Goal: Contribute content: Contribute content

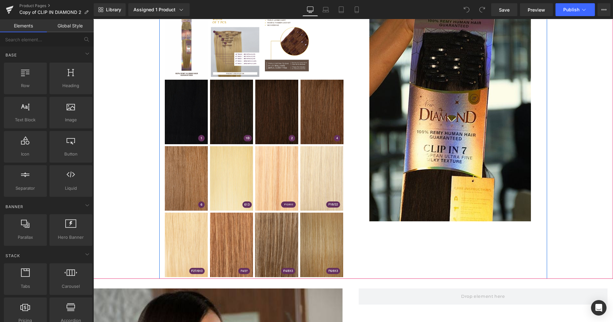
scroll to position [424, 0]
click at [412, 161] on img at bounding box center [450, 109] width 162 height 224
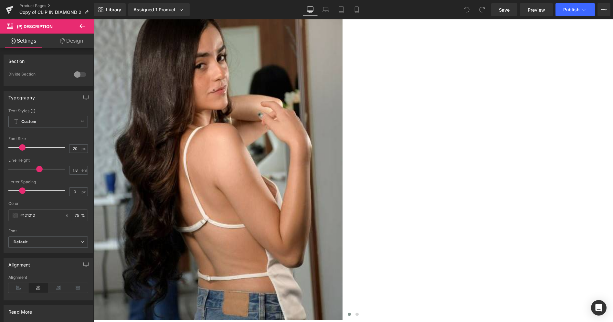
scroll to position [710, 0]
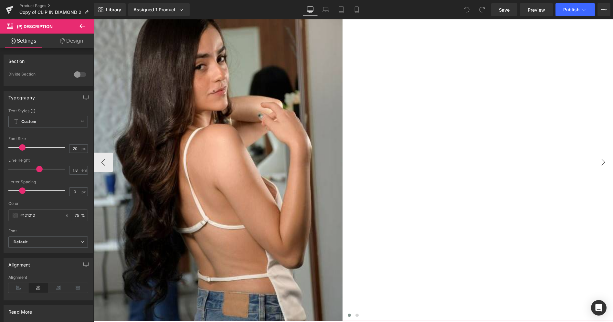
click at [596, 153] on button "›" at bounding box center [602, 162] width 19 height 19
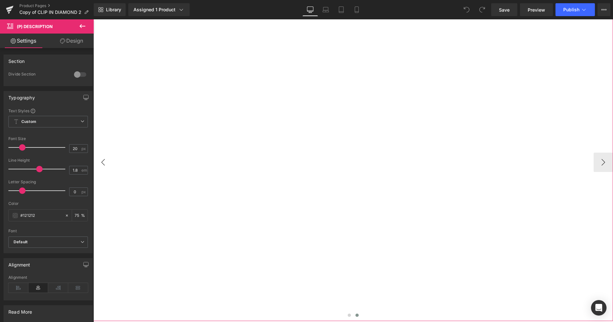
click at [110, 155] on button "‹" at bounding box center [102, 162] width 19 height 19
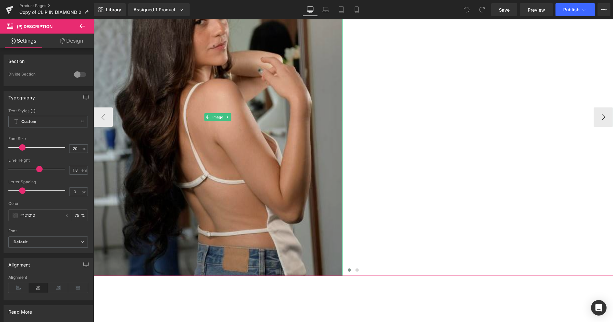
scroll to position [757, 0]
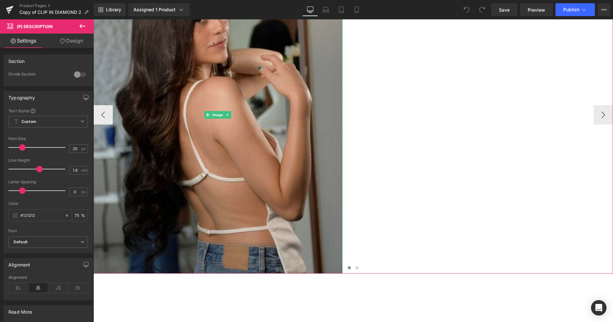
click at [232, 169] on img at bounding box center [217, 115] width 249 height 318
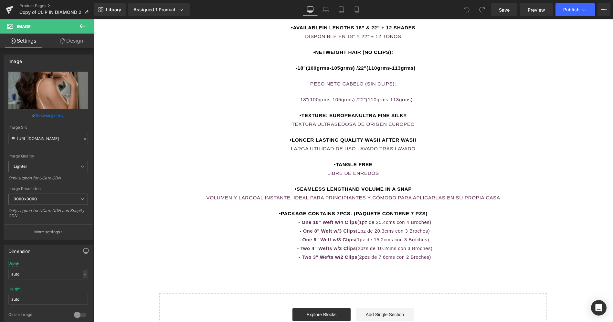
scroll to position [1103, 0]
click at [312, 162] on div "100% REMY HUMAN HAIR – BESTSELLER •AVAILABLEIN LENGTHS 18” & 22” + 12 SHADES DI…" at bounding box center [352, 129] width 519 height 263
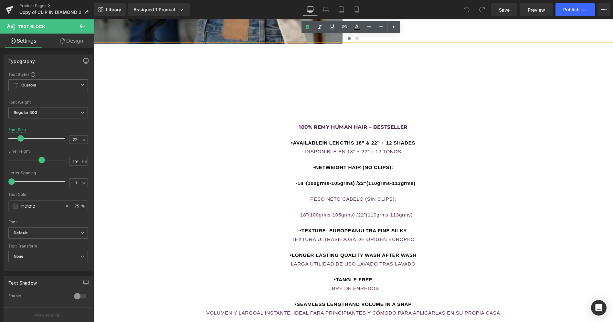
scroll to position [987, 0]
click at [345, 78] on div "100% REMY HUMAN HAIR – BESTSELLER •AVAILABLEIN LENGTHS 18” & 22” + 12 SHADES DI…" at bounding box center [352, 211] width 519 height 332
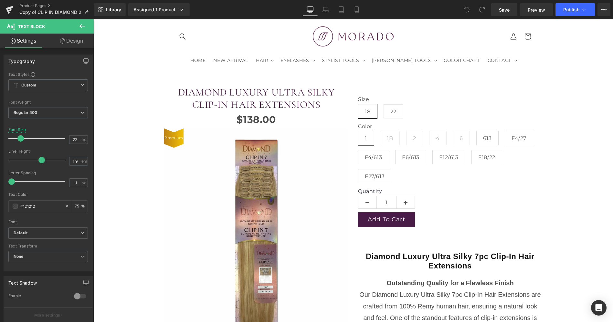
scroll to position [27, 0]
click at [357, 12] on icon at bounding box center [357, 12] width 4 height 0
type input "24"
type input "75"
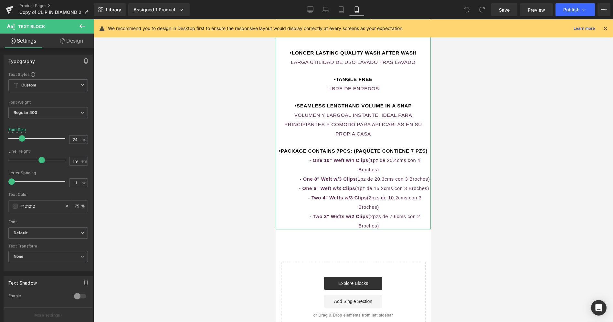
scroll to position [1553, 0]
click at [359, 166] on span "(1pz de 25.4cms con 4 Broches)" at bounding box center [389, 164] width 62 height 15
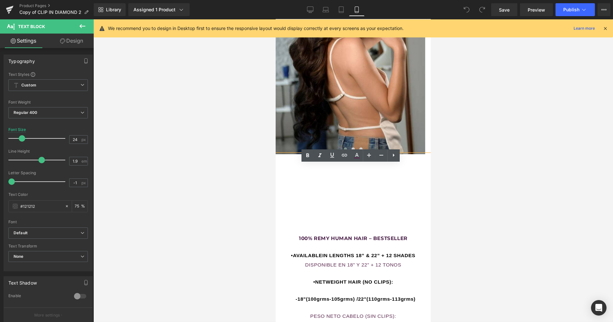
scroll to position [1227, 0]
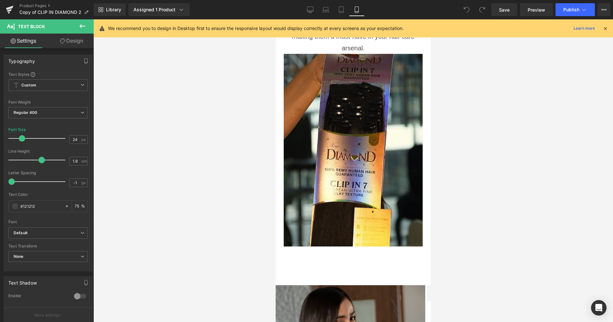
scroll to position [906, 0]
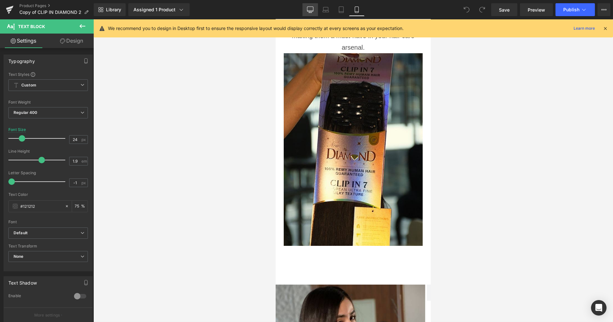
click at [308, 9] on icon at bounding box center [310, 9] width 6 height 5
type input "22"
type input "75"
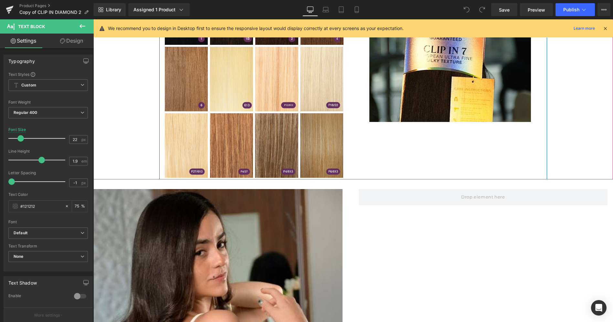
scroll to position [524, 0]
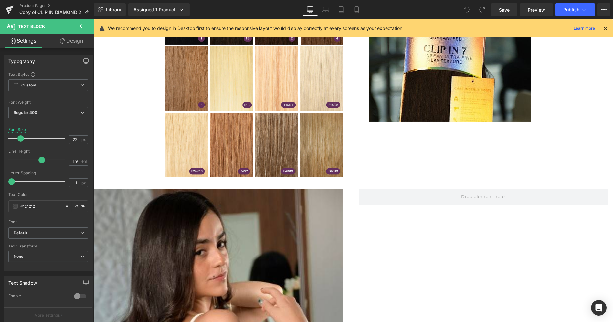
click at [82, 27] on icon at bounding box center [82, 26] width 8 height 8
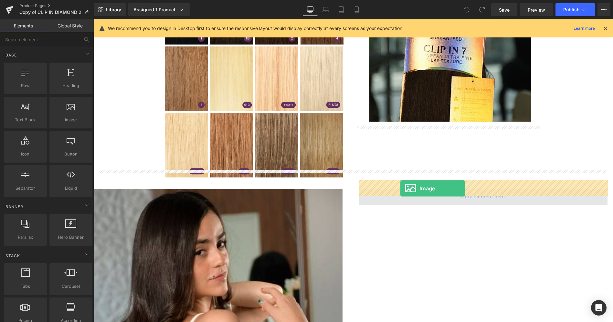
drag, startPoint x: 161, startPoint y: 131, endPoint x: 400, endPoint y: 189, distance: 246.4
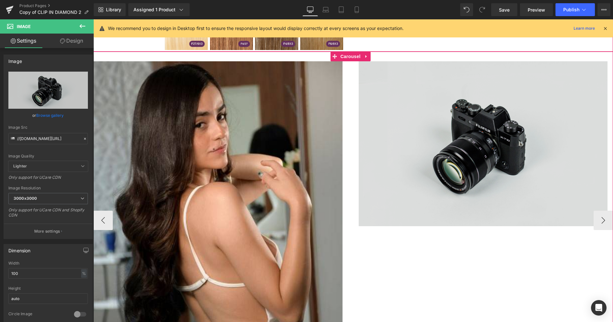
scroll to position [652, 0]
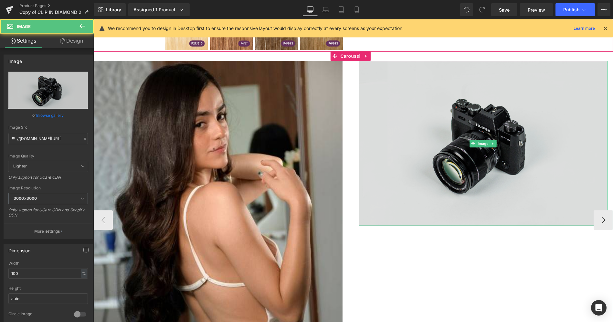
click at [469, 151] on img at bounding box center [483, 143] width 249 height 165
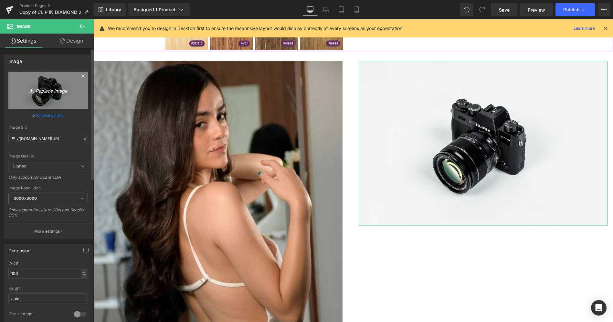
click at [49, 92] on icon "Replace Image" at bounding box center [48, 90] width 52 height 8
type input "C:\fakepath\3.JPG"
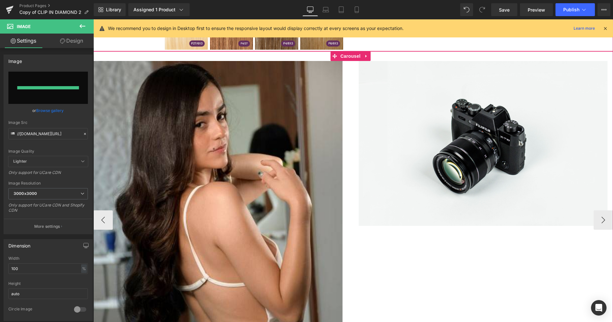
type input "https://ucarecdn.com/bb7b5292-f558-47ff-b85f-4e2f04db061f/-/format/auto/-/previ…"
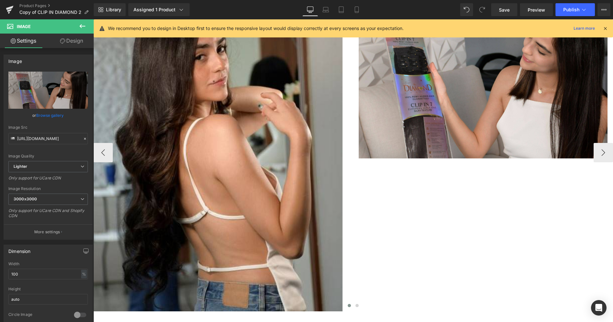
scroll to position [659, 0]
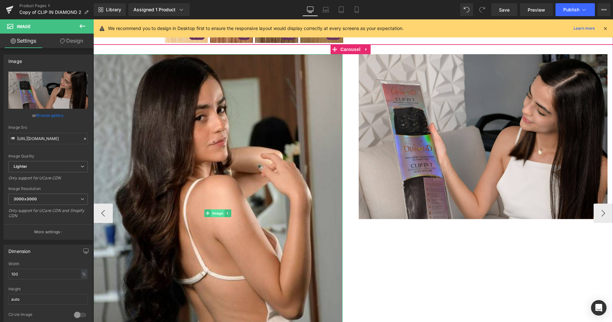
click at [220, 210] on span "Image" at bounding box center [218, 214] width 14 height 8
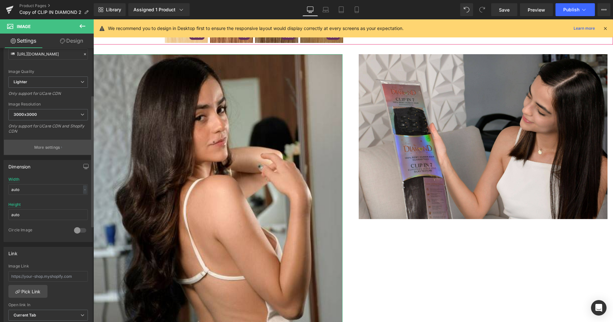
scroll to position [99, 0]
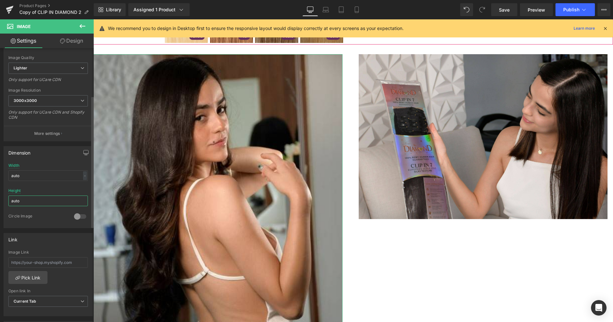
click at [44, 201] on input "auto" at bounding box center [47, 201] width 79 height 11
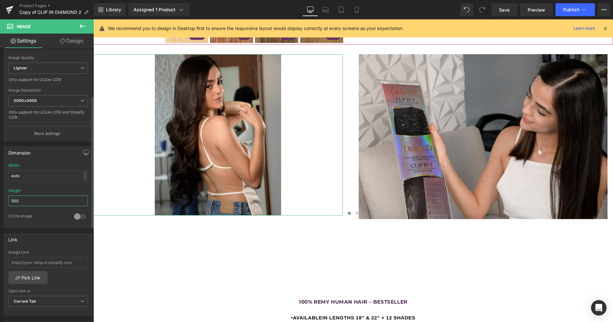
drag, startPoint x: 44, startPoint y: 201, endPoint x: 15, endPoint y: 202, distance: 29.7
click at [15, 202] on input "500" at bounding box center [47, 201] width 79 height 11
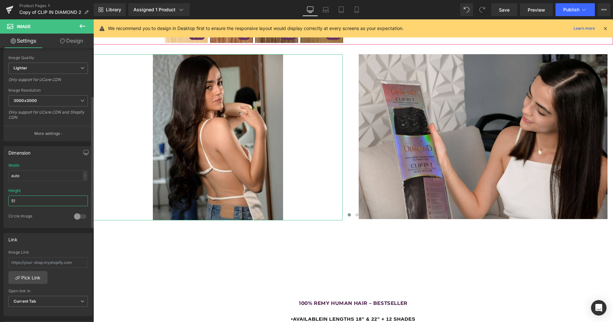
type input "510"
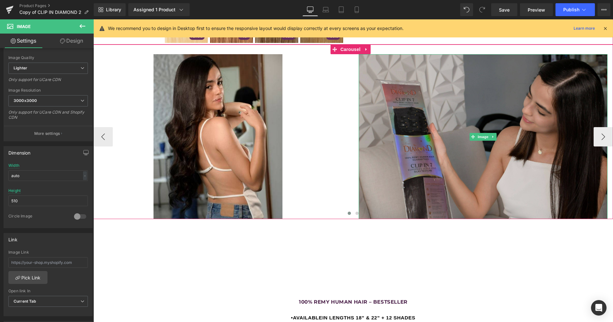
click at [413, 152] on img at bounding box center [483, 136] width 249 height 165
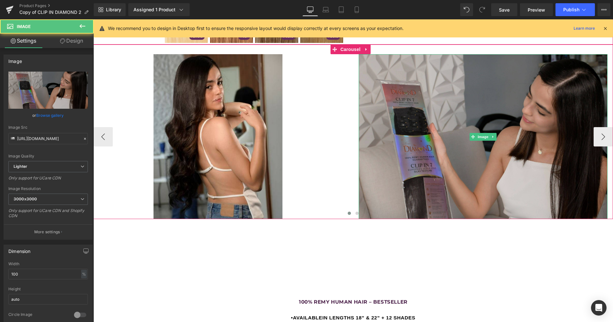
click at [415, 157] on img at bounding box center [483, 136] width 249 height 165
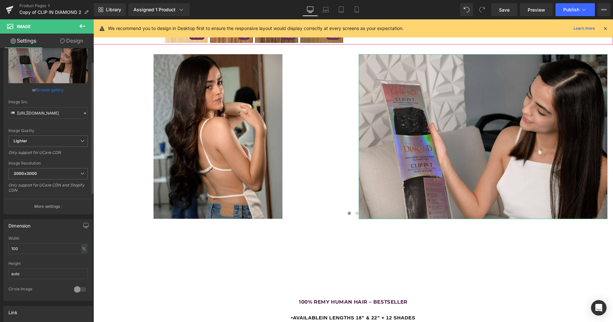
scroll to position [41, 0]
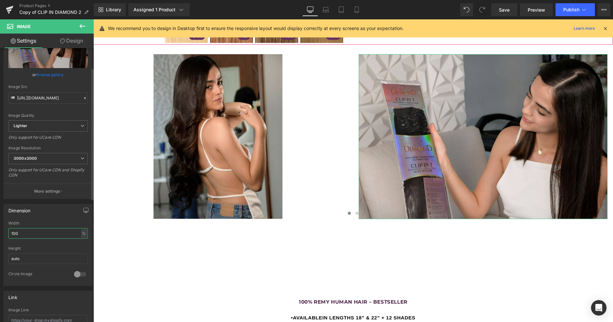
click at [29, 234] on input "100" at bounding box center [47, 233] width 79 height 11
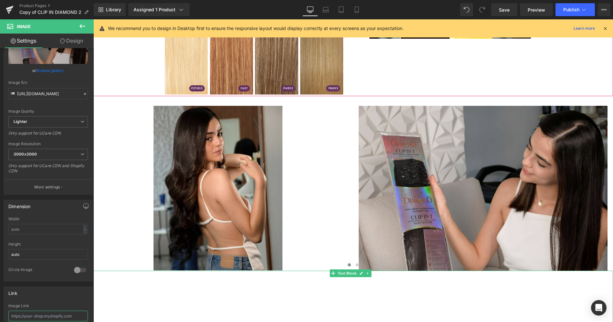
scroll to position [607, 0]
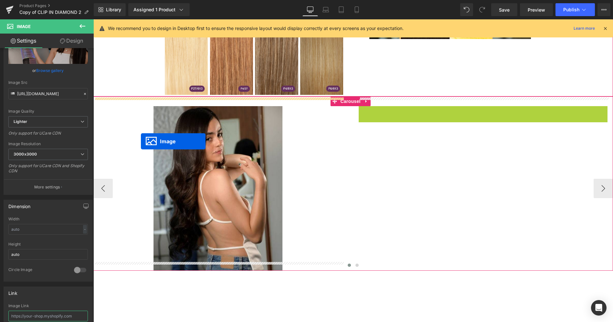
drag, startPoint x: 471, startPoint y: 181, endPoint x: 141, endPoint y: 141, distance: 332.8
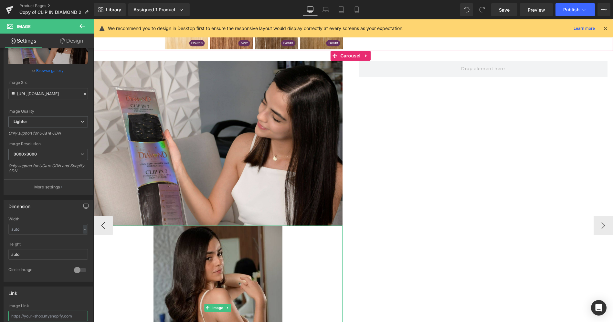
scroll to position [655, 0]
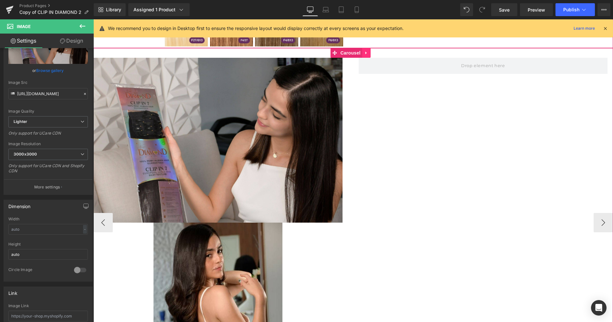
click at [366, 52] on icon at bounding box center [365, 53] width 1 height 3
click at [371, 51] on icon at bounding box center [370, 53] width 5 height 5
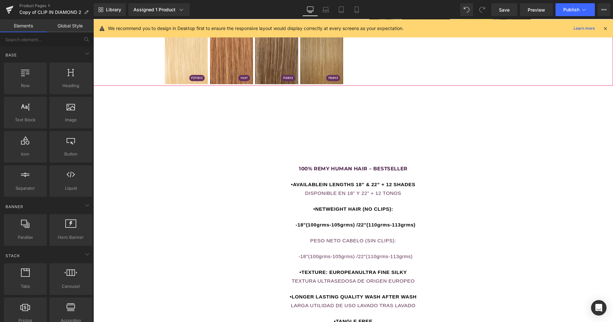
scroll to position [618, 0]
click at [370, 145] on div "100% REMY HUMAN HAIR – BESTSELLER •AVAILABLEIN LENGTHS 18” & 22” + 12 SHADES DI…" at bounding box center [352, 252] width 519 height 332
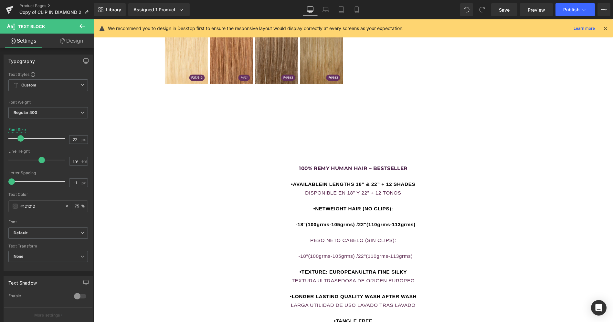
click at [81, 26] on icon at bounding box center [82, 26] width 8 height 8
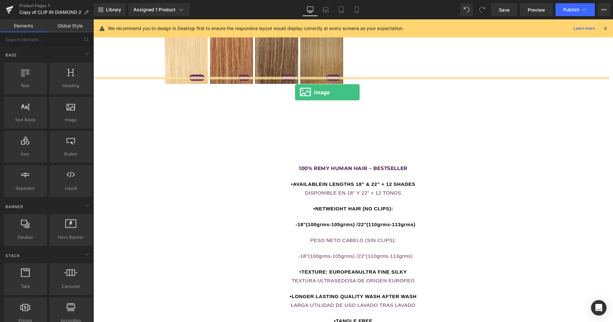
drag, startPoint x: 162, startPoint y: 130, endPoint x: 295, endPoint y: 93, distance: 137.5
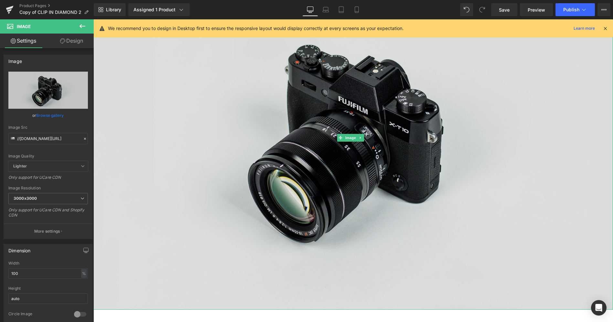
scroll to position [738, 0]
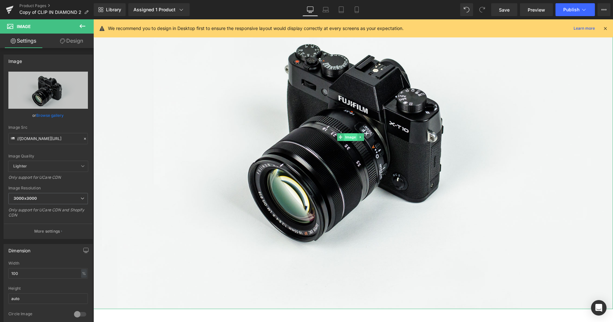
click at [354, 133] on span "Image" at bounding box center [351, 137] width 14 height 8
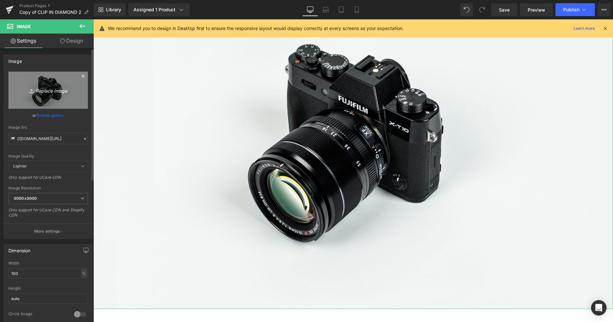
click at [39, 90] on icon "Replace Image" at bounding box center [48, 90] width 52 height 8
type input "C:\fakepath\3.JPG"
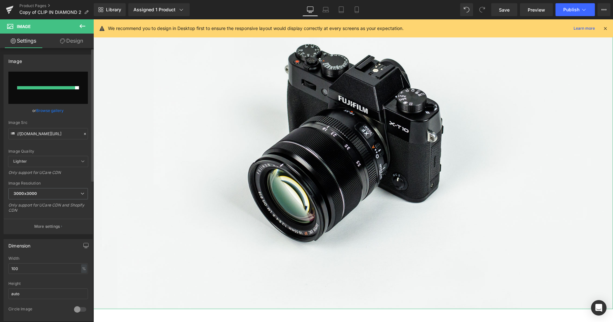
type input "https://ucarecdn.com/0c5ac779-854f-4aa1-b4f6-9e354e5139ca/-/format/auto/-/previ…"
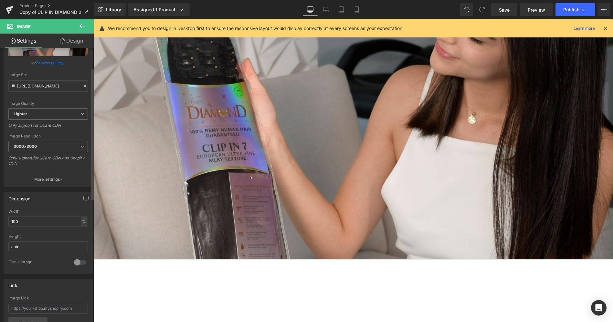
scroll to position [53, 0]
click at [32, 222] on input "100" at bounding box center [47, 221] width 79 height 11
type input "500"
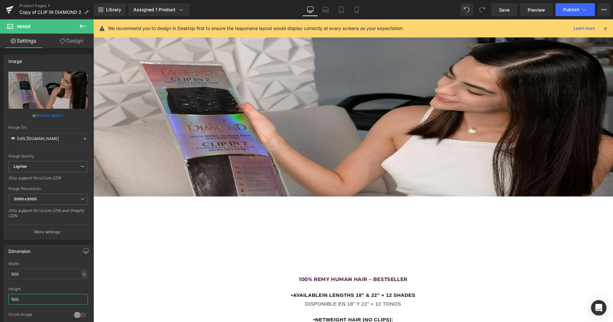
scroll to position [605, 0]
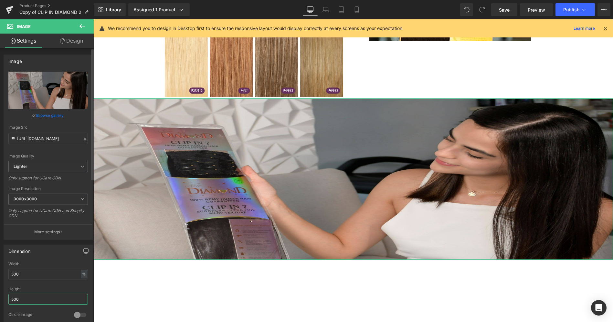
drag, startPoint x: 28, startPoint y: 299, endPoint x: 0, endPoint y: 295, distance: 28.5
drag, startPoint x: 0, startPoint y: 295, endPoint x: 26, endPoint y: 298, distance: 26.1
click at [26, 298] on input "500" at bounding box center [47, 299] width 79 height 11
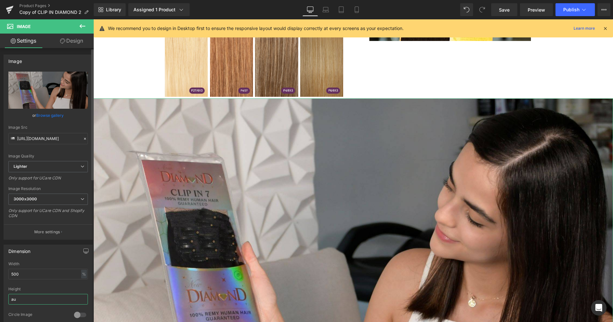
type input "a"
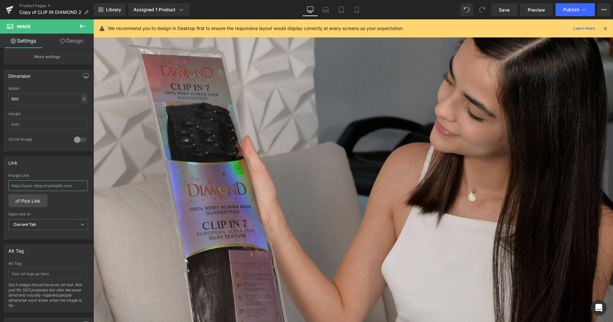
scroll to position [711, 0]
click at [339, 157] on div "Image" at bounding box center [352, 164] width 519 height 344
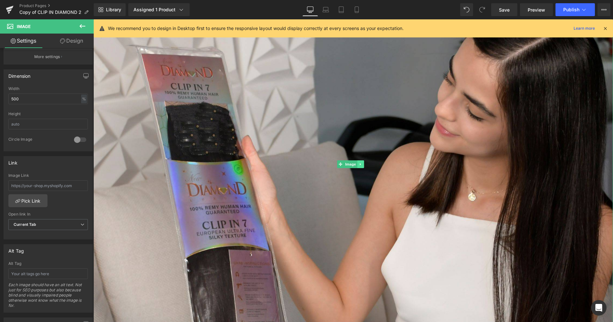
click at [360, 163] on icon at bounding box center [360, 164] width 1 height 2
click at [364, 162] on icon at bounding box center [364, 164] width 4 height 4
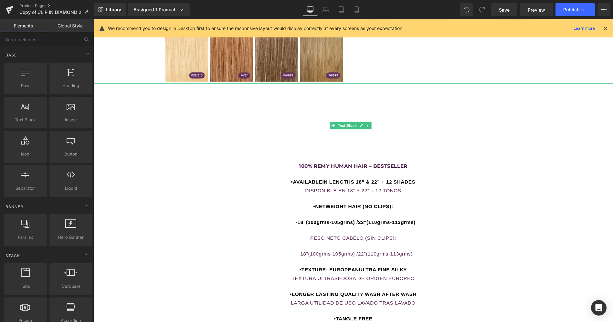
scroll to position [618, 0]
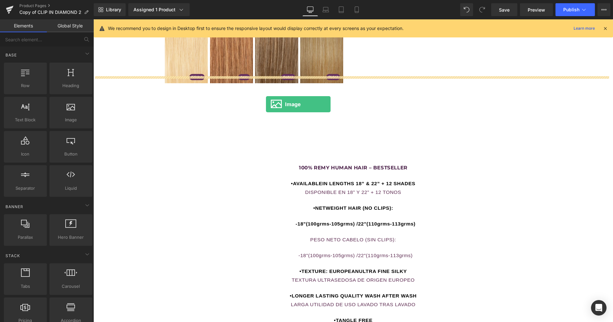
drag, startPoint x: 162, startPoint y: 131, endPoint x: 267, endPoint y: 105, distance: 107.6
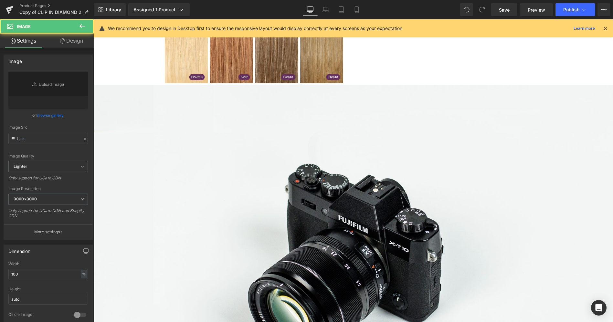
type input "//d1um8515vdn9kb.cloudfront.net/images/parallax.jpg"
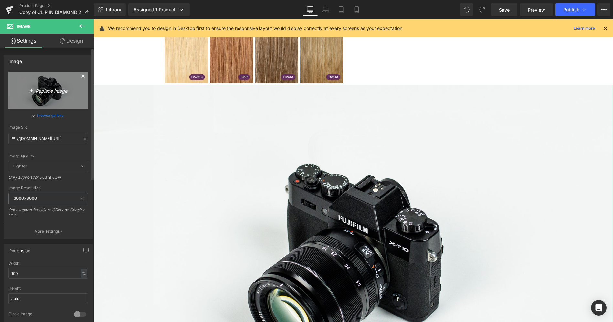
click at [48, 89] on icon "Replace Image" at bounding box center [48, 90] width 52 height 8
type input "C:\fakepath\3.JPG"
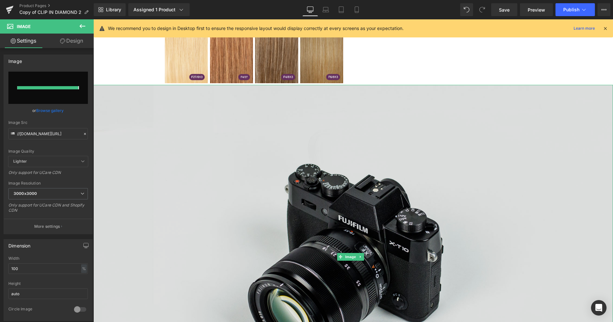
type input "https://ucarecdn.com/5591bf86-624c-4ddf-bb68-a178f9d63d89/-/format/auto/-/previ…"
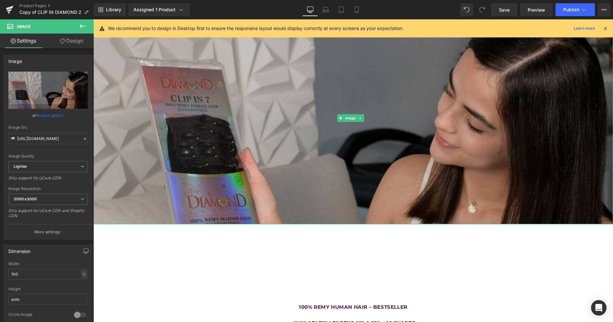
scroll to position [638, 0]
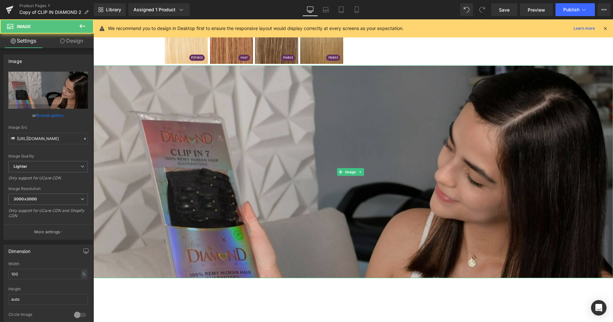
click at [595, 68] on img at bounding box center [352, 172] width 519 height 213
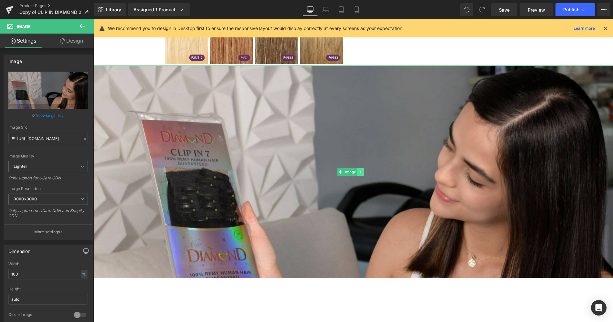
click at [361, 170] on icon at bounding box center [361, 172] width 4 height 4
click at [364, 170] on icon at bounding box center [364, 172] width 4 height 4
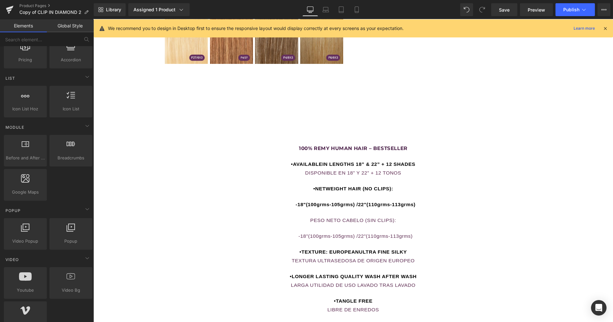
scroll to position [263, 0]
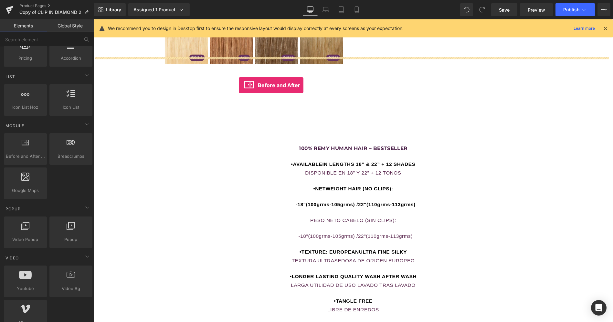
drag, startPoint x: 125, startPoint y: 175, endPoint x: 239, endPoint y: 86, distance: 144.7
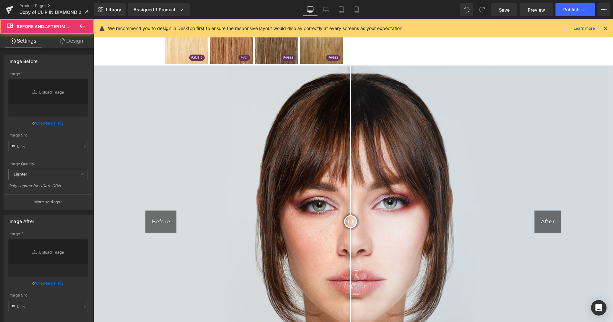
type input "https://cdn.shopify.com/s/files/1/2005/9307/files/Before-2_1024x1024.jpg"
type input "https://cdn.shopify.com/s/files/1/2005/9307/files/After-2_1024x1024.jpg"
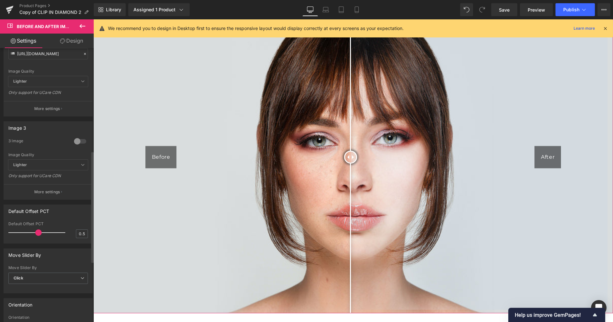
scroll to position [255, 0]
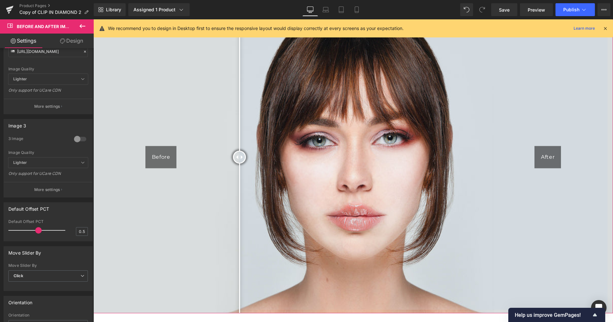
drag, startPoint x: 344, startPoint y: 149, endPoint x: 235, endPoint y: 177, distance: 112.4
click at [235, 164] on div at bounding box center [239, 157] width 13 height 13
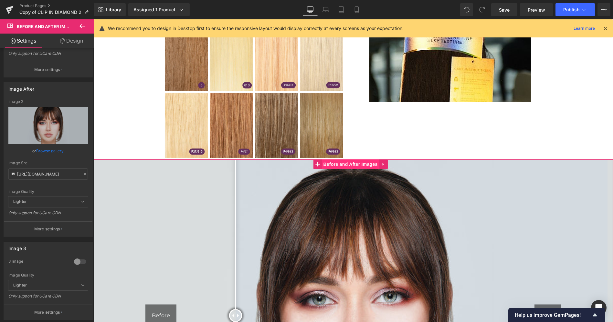
scroll to position [543, 0]
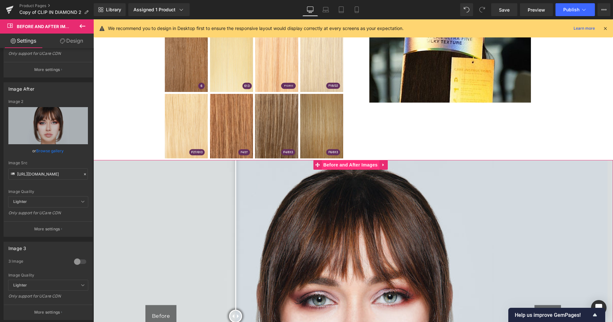
click at [342, 160] on span "Before and After Images" at bounding box center [350, 165] width 58 height 10
click at [76, 40] on link "Design" at bounding box center [71, 41] width 47 height 15
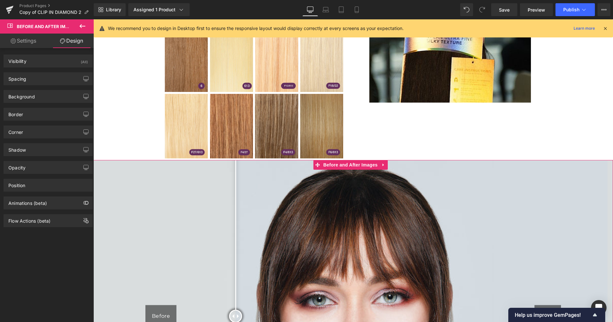
click at [109, 172] on img at bounding box center [352, 316] width 519 height 312
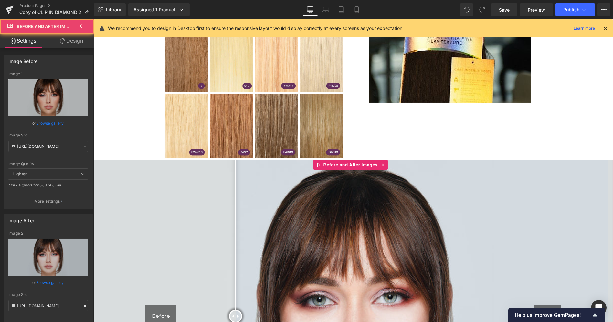
click at [109, 172] on img at bounding box center [352, 316] width 519 height 312
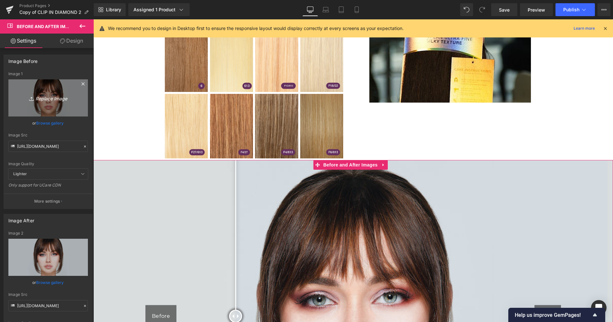
click at [54, 98] on icon "Replace Image" at bounding box center [48, 98] width 52 height 8
type input "C:\fakepath\1.JPG"
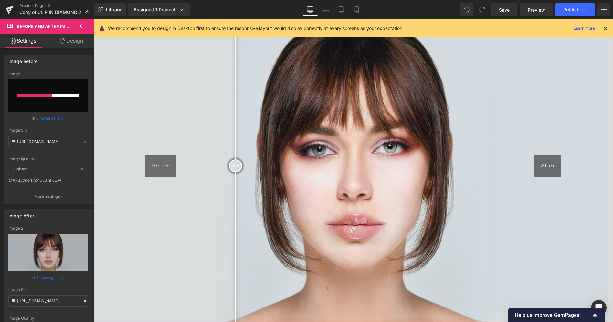
scroll to position [693, 0]
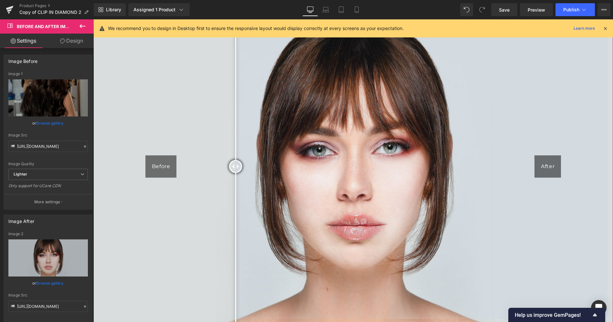
type input "https://ucarecdn.com/204a7b94-7755-4bb1-867e-89dafc15f6ea/-/format/auto/-/previ…"
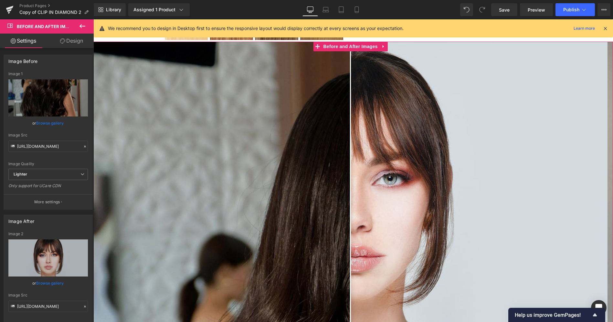
scroll to position [646, 0]
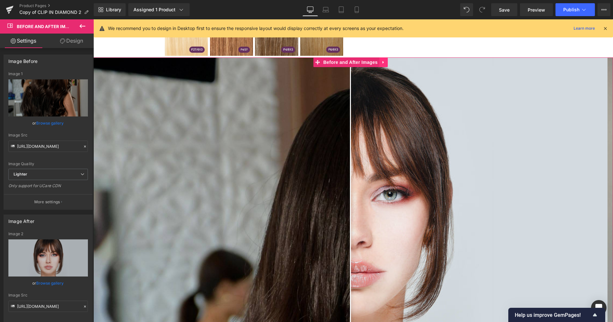
click at [384, 60] on icon at bounding box center [383, 62] width 5 height 5
click at [373, 138] on img at bounding box center [352, 214] width 519 height 312
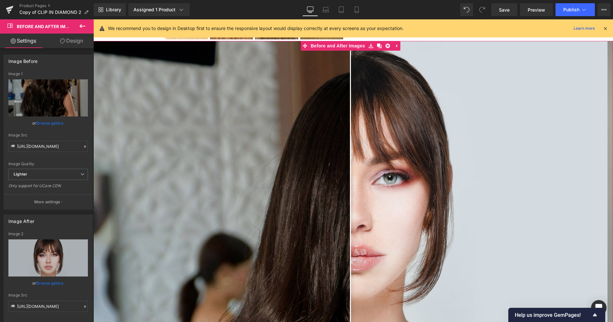
scroll to position [575, 0]
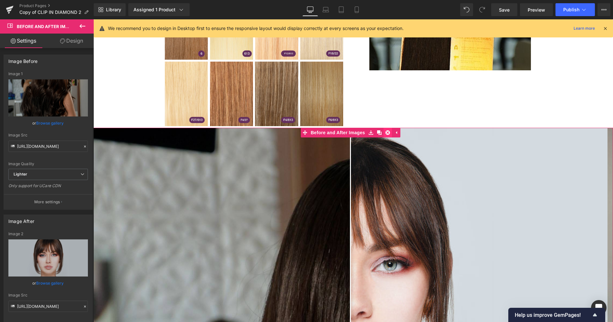
click at [387, 131] on icon at bounding box center [387, 133] width 5 height 5
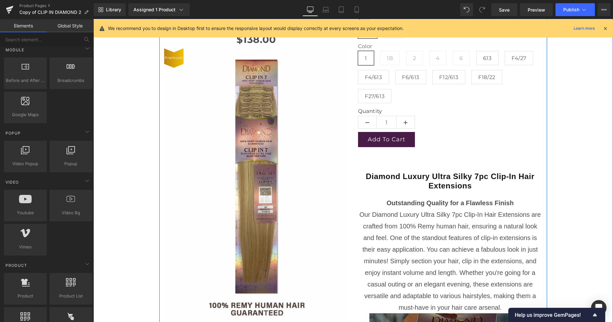
scroll to position [107, 0]
click at [453, 173] on span "Diamond Luxury Ultra Silky 7pc Clip-In Hair Extensions" at bounding box center [450, 182] width 169 height 18
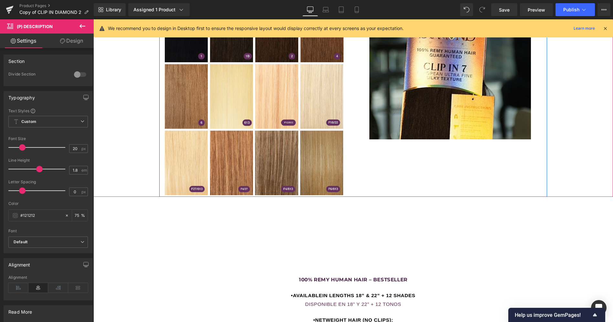
scroll to position [507, 0]
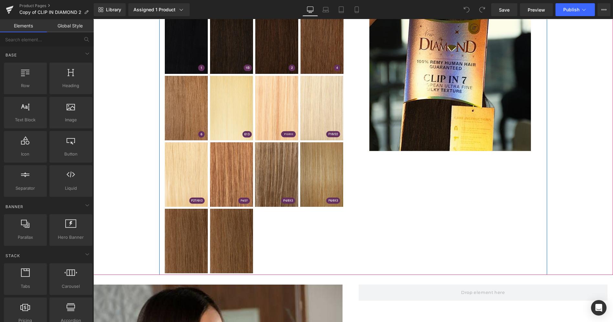
scroll to position [497, 0]
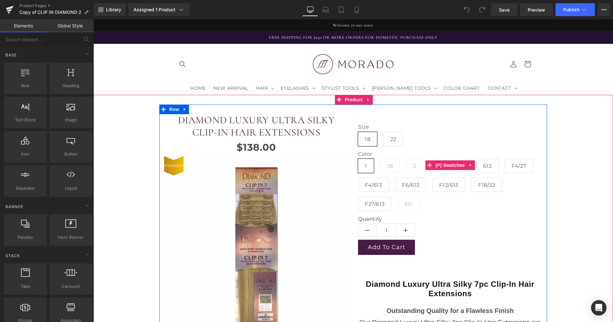
click at [408, 202] on span "6D" at bounding box center [408, 204] width 8 height 14
click at [378, 197] on span "F27/613" at bounding box center [375, 204] width 20 height 14
click at [374, 179] on span "F4/613" at bounding box center [373, 185] width 17 height 14
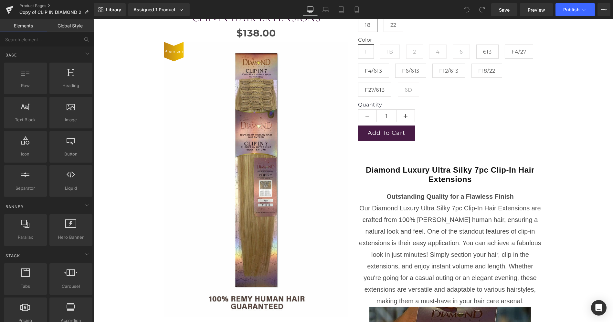
scroll to position [117, 0]
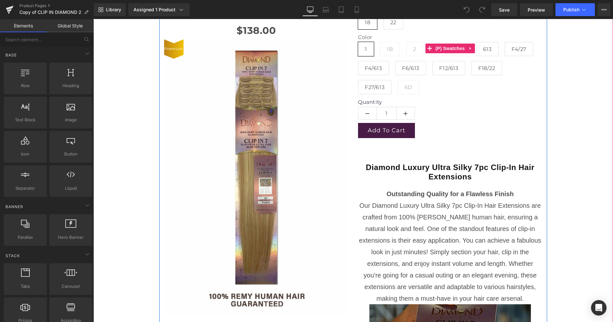
click at [379, 61] on span "F4/613" at bounding box center [373, 68] width 17 height 14
click at [398, 61] on span "F6/613" at bounding box center [410, 68] width 31 height 14
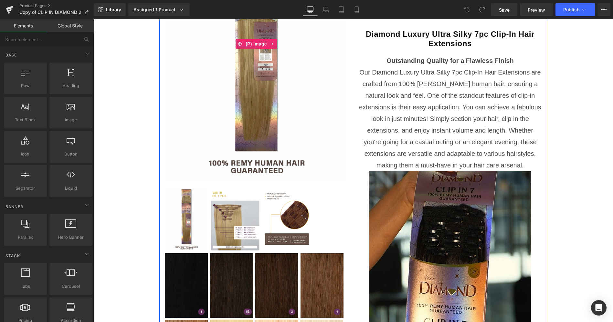
scroll to position [296, 0]
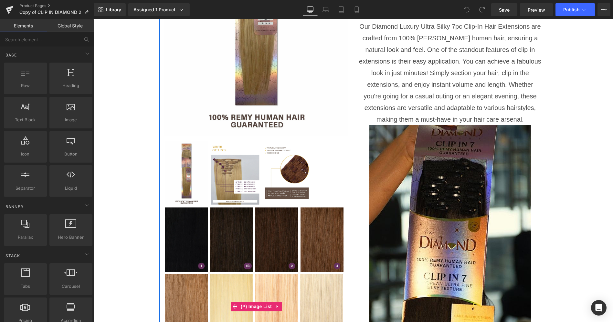
click at [290, 232] on img at bounding box center [276, 240] width 43 height 65
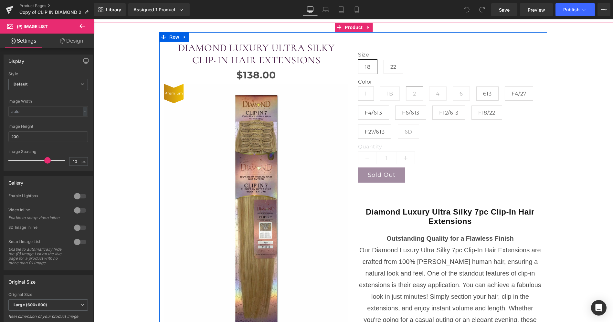
scroll to position [72, 0]
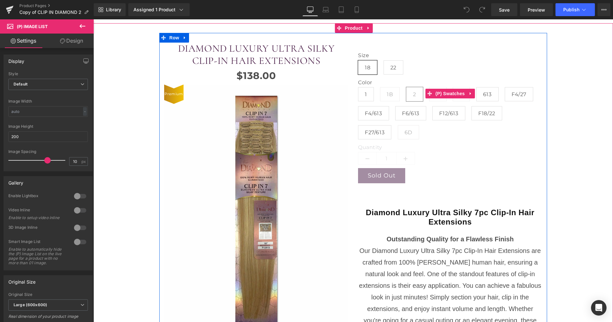
click at [386, 60] on span "22" at bounding box center [393, 67] width 20 height 14
click at [365, 89] on span "1" at bounding box center [366, 94] width 16 height 14
click at [388, 88] on span "1B" at bounding box center [390, 95] width 6 height 14
click at [442, 89] on span "(P) Swatches" at bounding box center [450, 94] width 33 height 10
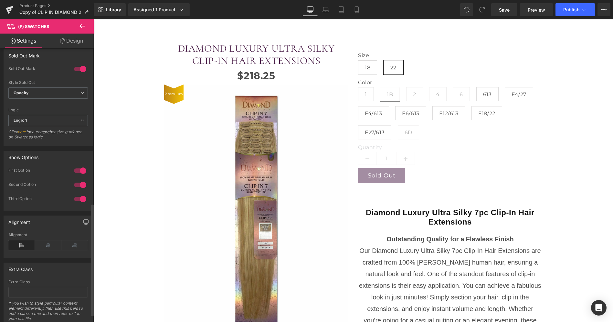
scroll to position [395, 0]
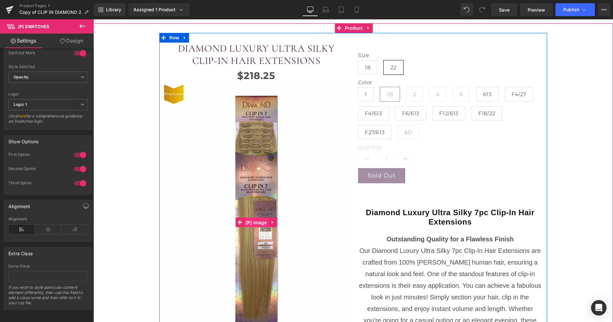
click at [254, 218] on span "(P) Image" at bounding box center [256, 223] width 25 height 10
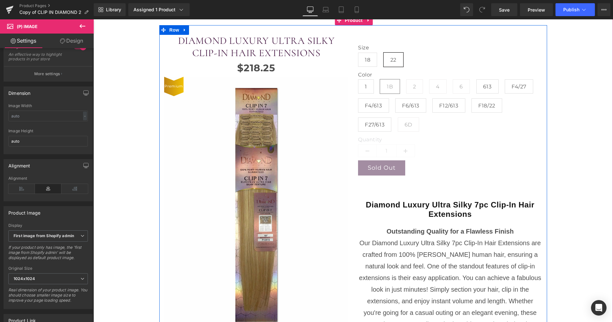
scroll to position [76, 0]
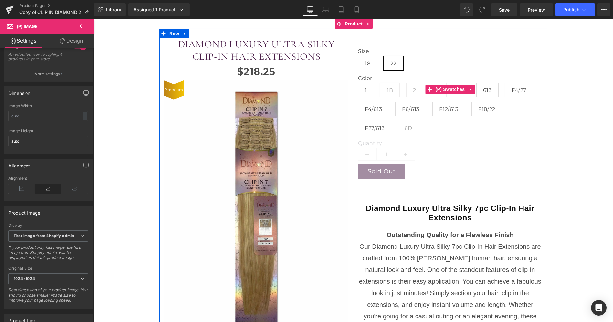
click at [361, 83] on span "1" at bounding box center [366, 90] width 16 height 14
click at [365, 57] on span "18" at bounding box center [367, 64] width 5 height 14
click at [369, 102] on span "F4/613" at bounding box center [373, 109] width 17 height 14
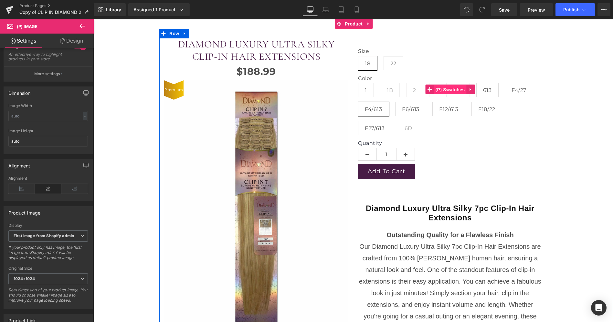
click at [442, 85] on span "(P) Swatches" at bounding box center [450, 90] width 33 height 10
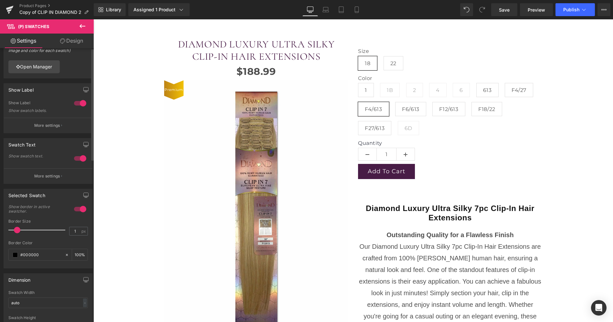
scroll to position [0, 0]
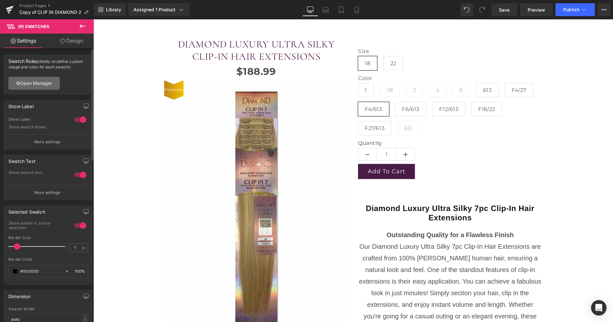
click at [33, 79] on link "Open Manager" at bounding box center [33, 83] width 51 height 13
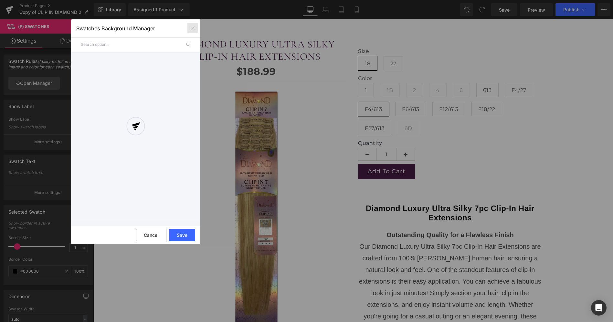
click at [193, 27] on icon "button" at bounding box center [193, 28] width 4 height 4
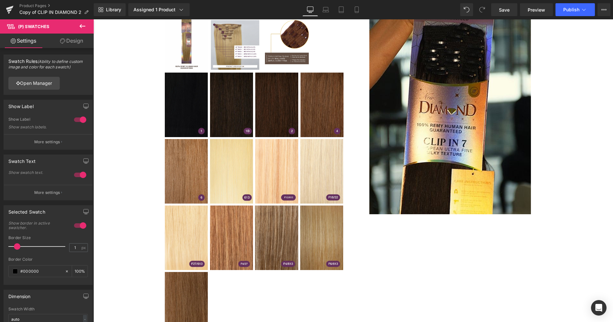
scroll to position [430, 0]
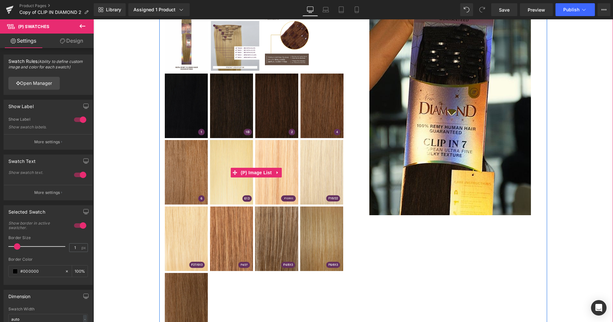
click at [250, 143] on link at bounding box center [232, 172] width 44 height 65
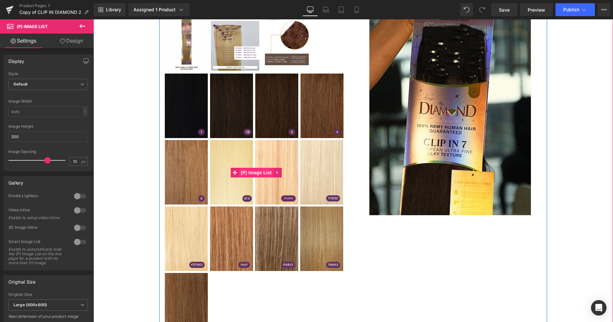
click at [256, 168] on span "(P) Image List" at bounding box center [256, 173] width 34 height 10
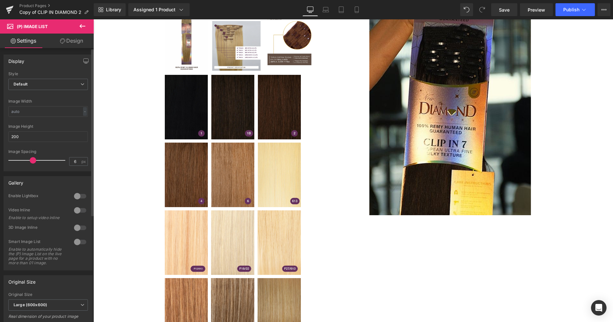
drag, startPoint x: 47, startPoint y: 162, endPoint x: 32, endPoint y: 164, distance: 14.6
click at [32, 164] on div at bounding box center [39, 160] width 54 height 13
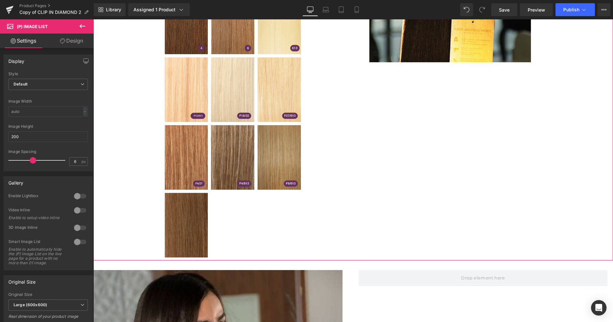
scroll to position [583, 0]
click at [24, 161] on div at bounding box center [39, 160] width 54 height 13
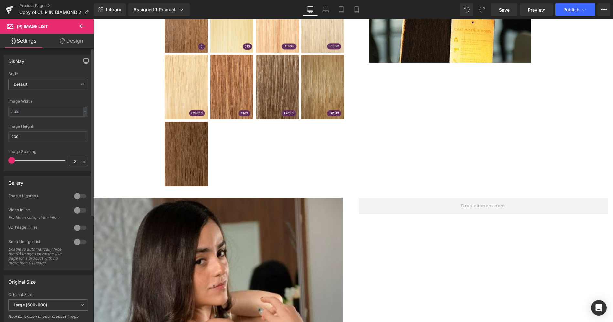
type input "0"
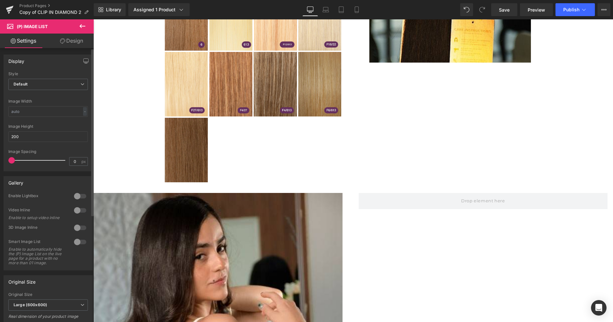
drag, startPoint x: 24, startPoint y: 161, endPoint x: 5, endPoint y: 166, distance: 19.2
click at [5, 166] on div "Default Slider Style Default Default Slider 5 Columns 5 4 Columns 4 3 Columns 3…" at bounding box center [48, 121] width 89 height 99
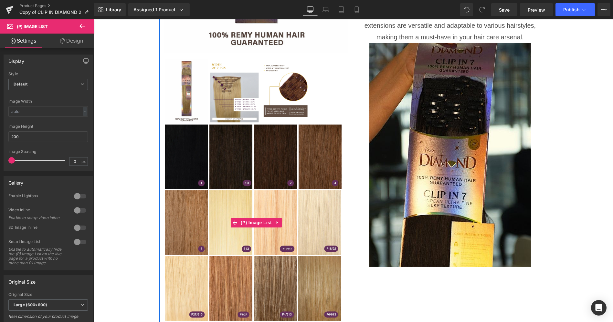
scroll to position [378, 0]
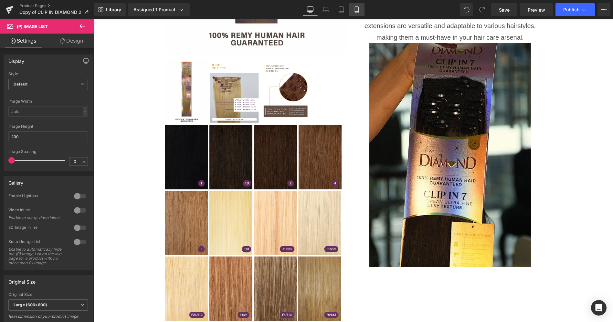
click at [355, 10] on icon at bounding box center [357, 10] width 4 height 6
type input "150"
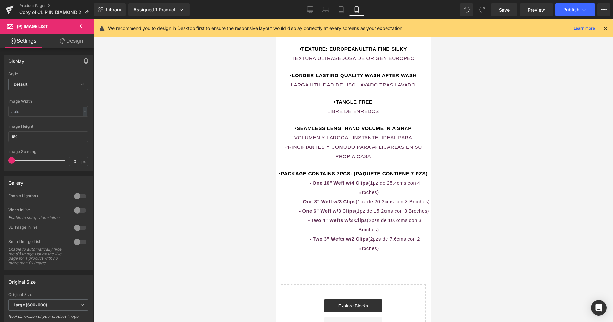
scroll to position [1536, 0]
click at [341, 159] on span "VOLUMEN Y LARGOAL INSTANTE. IDEAL PARA PRINCIPIANTES Y CÓMODO PARA APLICARLAS E…" at bounding box center [353, 146] width 138 height 24
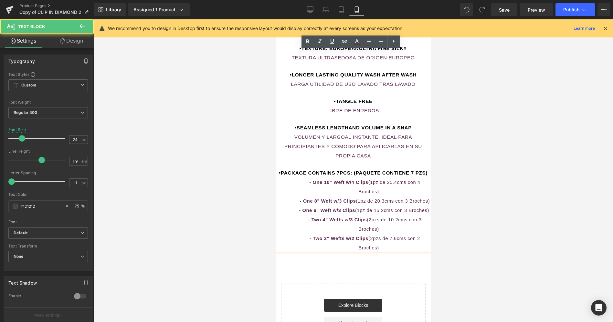
click at [341, 159] on span "VOLUMEN Y LARGOAL INSTANTE. IDEAL PARA PRINCIPIANTES Y CÓMODO PARA APLICARLAS E…" at bounding box center [353, 146] width 138 height 24
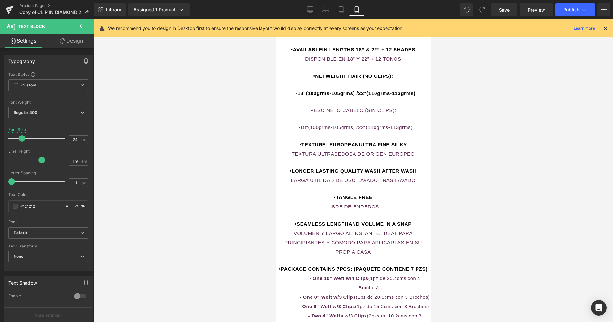
scroll to position [1440, 0]
click at [320, 53] on span "•AVAILABLEIN LENGTHS 18” & 22” + 12 SHADES" at bounding box center [353, 49] width 124 height 5
click at [324, 79] on span "•NETWEIGHT HAIR (NO CLIPS):" at bounding box center [353, 76] width 80 height 5
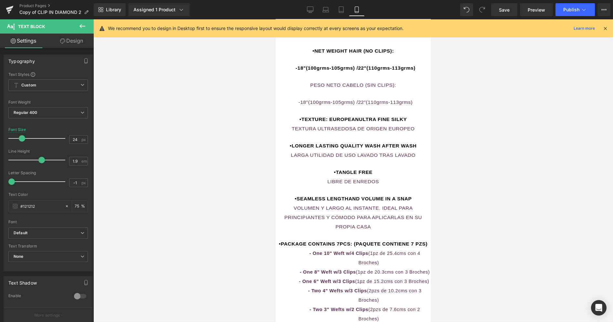
scroll to position [1466, 0]
click at [355, 122] on span "•TEXTURE: EUROPEANULTRA FINE SILKY" at bounding box center [352, 118] width 107 height 5
click at [332, 131] on span "TEXTURA ULTRASEDOSA DE ORIGEN EUROPEO" at bounding box center [352, 128] width 123 height 5
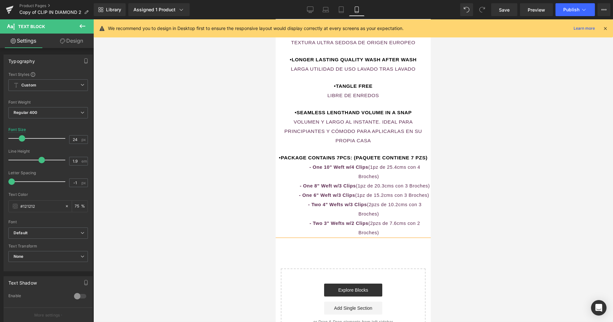
scroll to position [1577, 0]
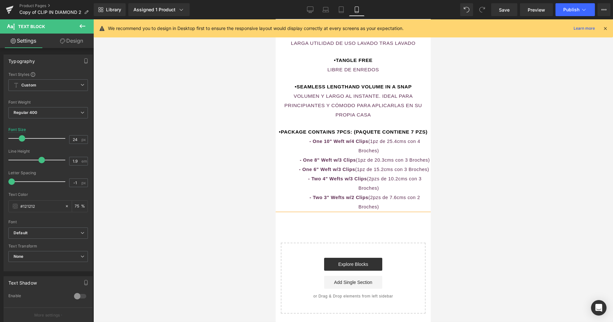
click at [414, 135] on span "•PACKAGE CONTAINS 7PCS: (PAQUETE CONTIENE 7 PZS)" at bounding box center [352, 131] width 149 height 5
click at [412, 135] on span "•PACKAGE CONTAINS 7PCS: (PAQUETE CONTIENE 7 PZS)" at bounding box center [352, 131] width 149 height 5
click at [311, 9] on icon at bounding box center [310, 9] width 6 height 6
type input "22"
type input "75"
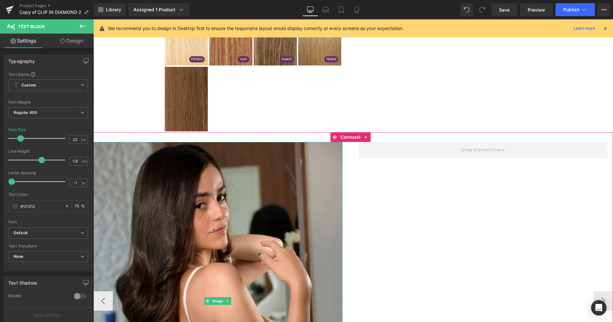
scroll to position [632, 0]
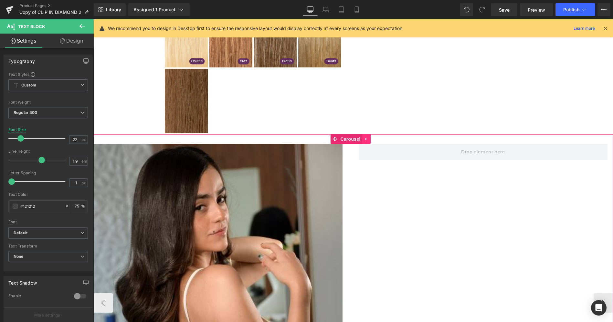
click at [365, 138] on icon at bounding box center [365, 139] width 1 height 3
click at [371, 137] on icon at bounding box center [370, 139] width 5 height 5
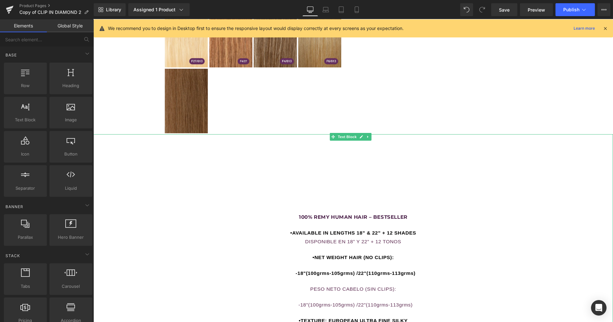
click at [332, 174] on div "100% REMY HUMAN HAIR – BESTSELLER •AVAILABLE IN LENGTHS 18” & 22” + 12 SHADES D…" at bounding box center [352, 300] width 519 height 332
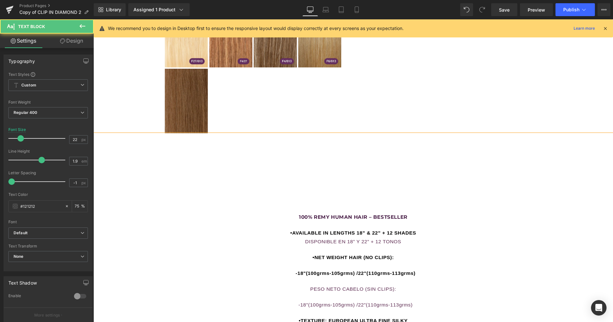
click at [328, 134] on div "100% REMY HUMAN HAIR – BESTSELLER •AVAILABLE IN LENGTHS 18” & 22” + 12 SHADES D…" at bounding box center [352, 300] width 519 height 332
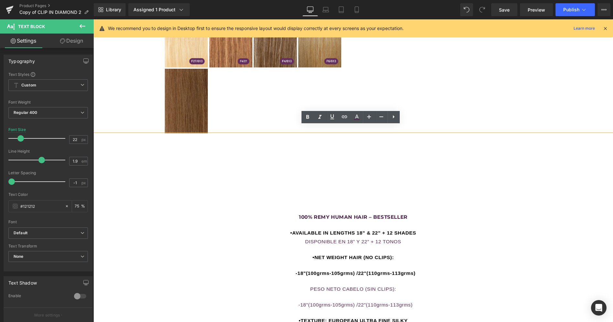
click at [330, 214] on span "100% REMY HUMAN HAIR – BESTSELLER" at bounding box center [353, 217] width 109 height 6
click at [293, 162] on div "100% REMY HUMAN HAIR – BESTSELLER •AVAILABLE IN LENGTHS 18” & 22” + 12 SHADES D…" at bounding box center [352, 300] width 519 height 332
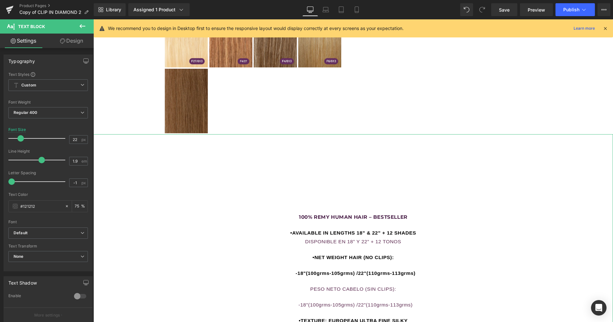
click at [69, 41] on link "Design" at bounding box center [71, 41] width 47 height 15
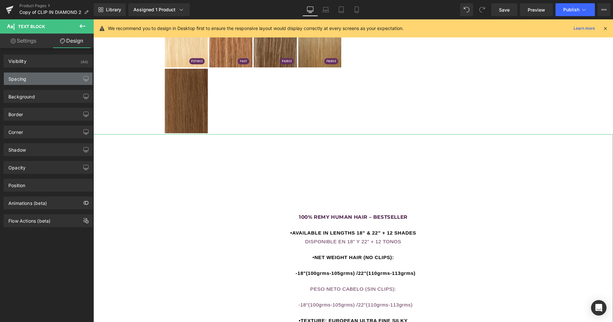
click at [55, 77] on div "Spacing" at bounding box center [48, 79] width 89 height 12
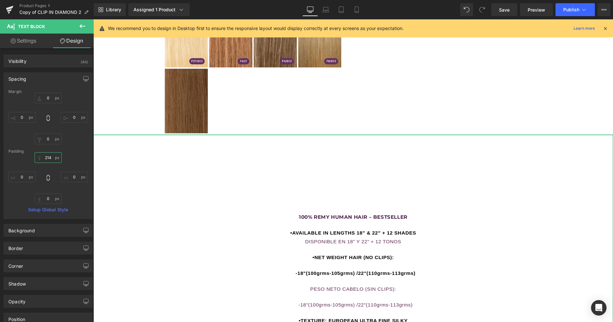
click at [50, 158] on input "214" at bounding box center [48, 157] width 27 height 11
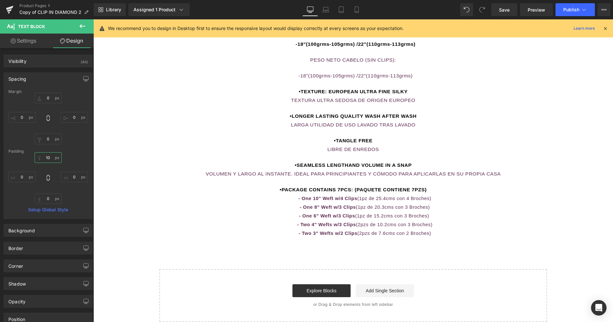
scroll to position [796, 0]
type input "10"
click at [324, 10] on icon at bounding box center [325, 9] width 6 height 6
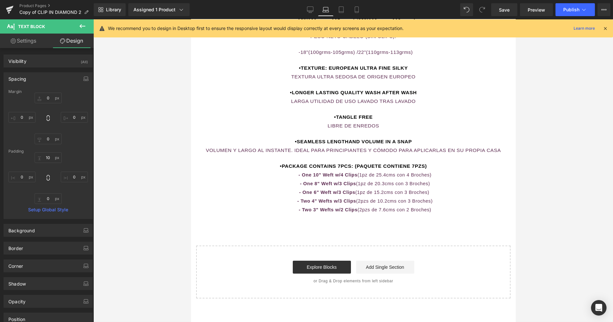
type input "0"
type input "10"
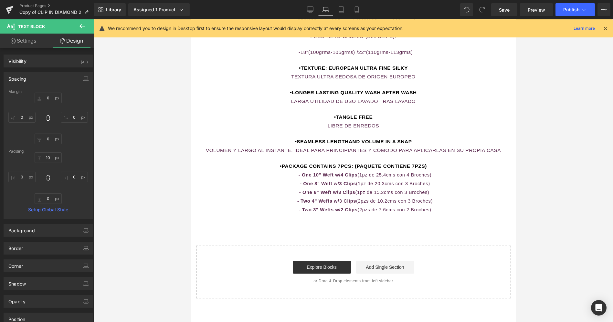
type input "0"
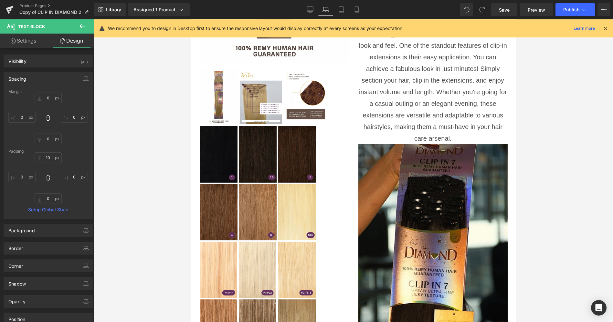
scroll to position [344, 0]
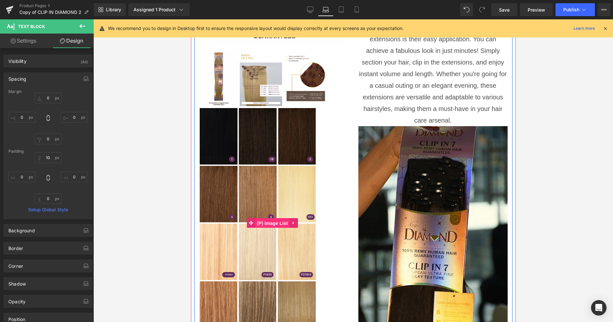
click at [272, 219] on span "(P) Image List" at bounding box center [272, 224] width 34 height 10
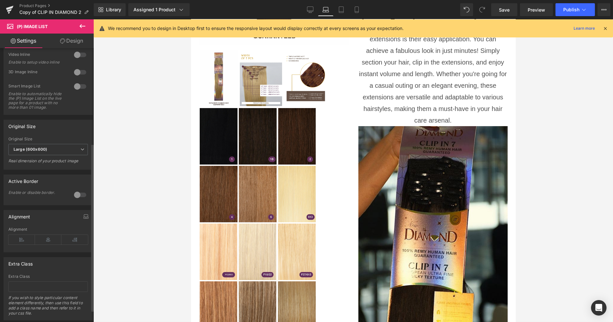
scroll to position [156, 0]
click at [50, 243] on icon at bounding box center [48, 240] width 26 height 10
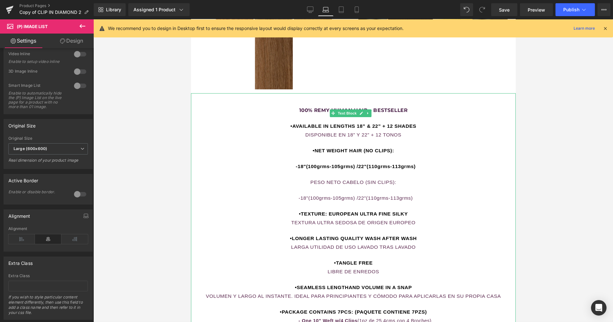
scroll to position [650, 0]
click at [334, 13] on link "Tablet" at bounding box center [341, 9] width 16 height 13
type input "160"
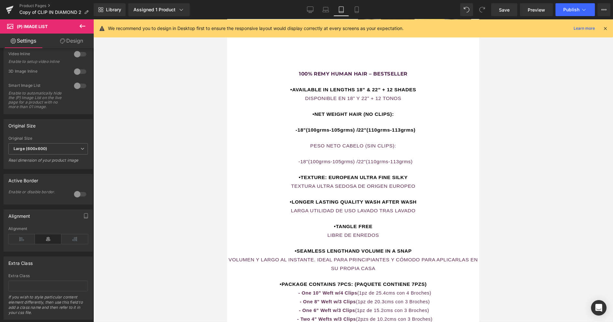
scroll to position [636, 0]
click at [307, 225] on div "100% REMY HUMAN HAIR – BESTSELLER •AVAILABLE IN LENGTHS 18” & 22” + 12 SHADES D…" at bounding box center [353, 195] width 252 height 272
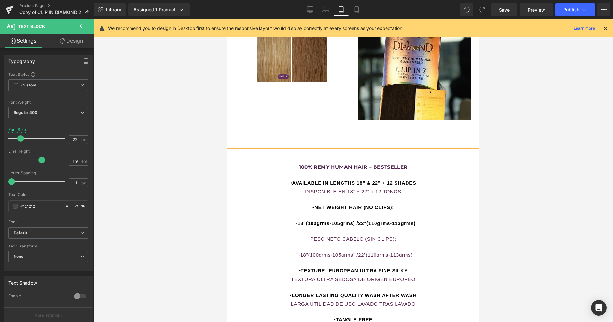
scroll to position [541, 0]
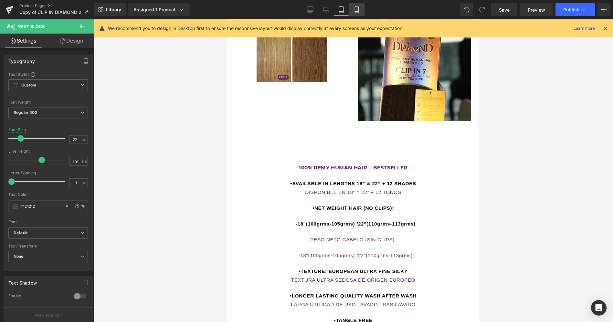
click at [355, 11] on icon at bounding box center [357, 10] width 4 height 6
type input "24"
type input "75"
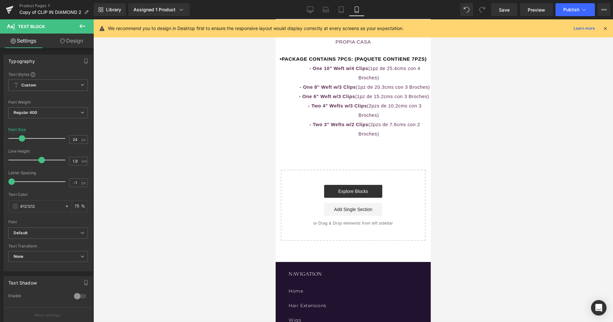
scroll to position [1384, 0]
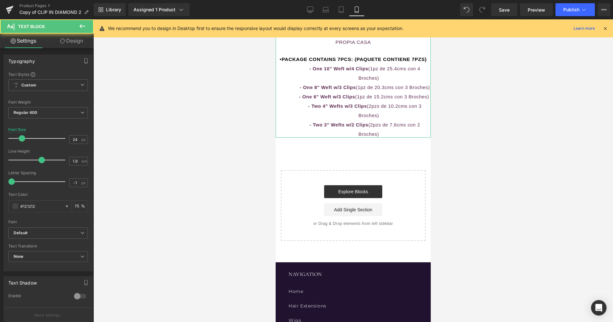
click at [312, 110] on b "- Two 4" Wefts w/3 Clips" at bounding box center [337, 104] width 59 height 9
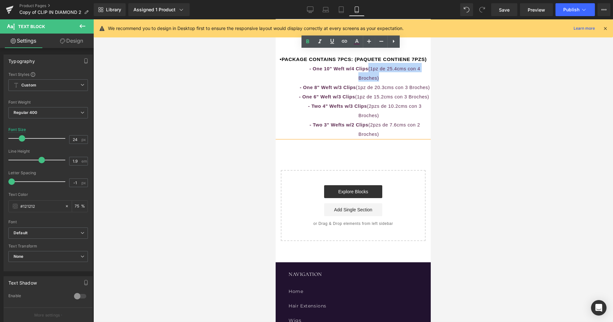
drag, startPoint x: 378, startPoint y: 106, endPoint x: 367, endPoint y: 99, distance: 12.7
click at [367, 82] on p "- One 10" Weft w/4 Clips (1pz de 25.4cms con 4 Broches)" at bounding box center [368, 72] width 124 height 19
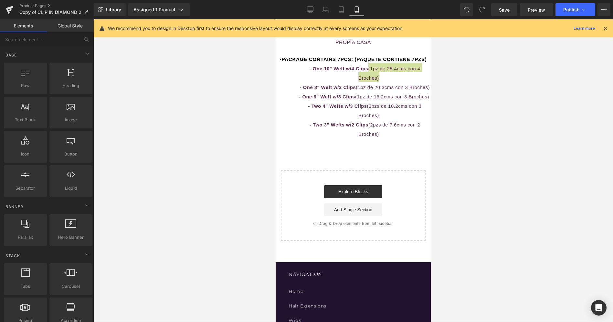
click at [472, 113] on div at bounding box center [352, 170] width 519 height 303
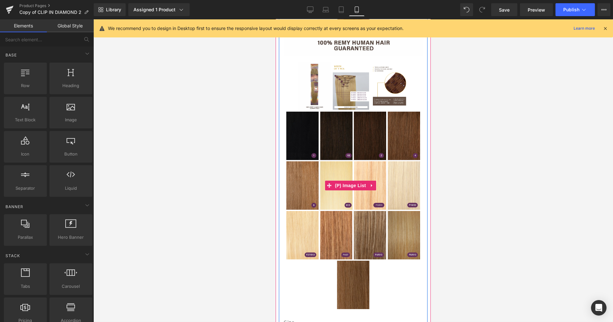
scroll to position [286, 0]
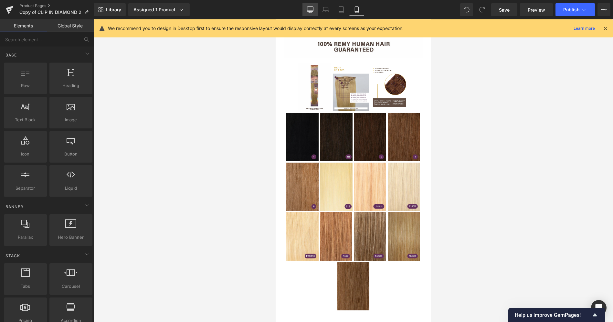
click at [310, 8] on icon at bounding box center [310, 9] width 6 height 6
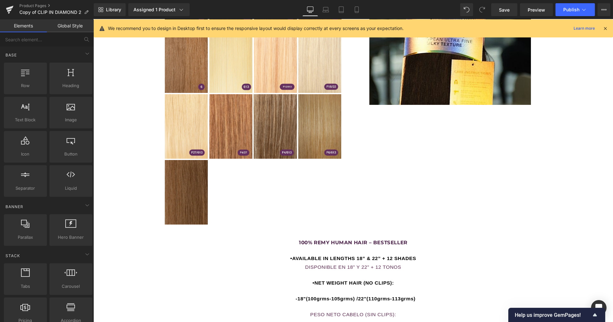
scroll to position [540, 0]
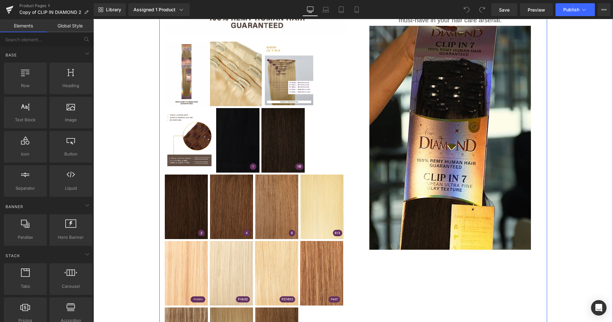
scroll to position [395, 0]
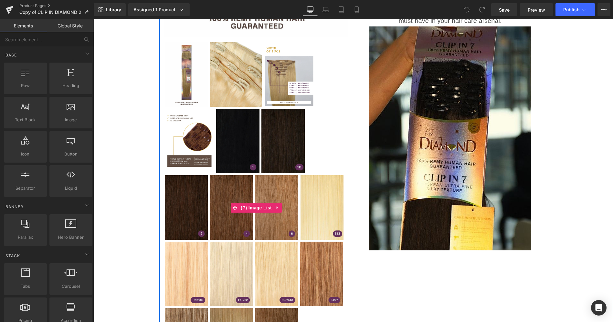
click at [235, 88] on img at bounding box center [236, 74] width 52 height 65
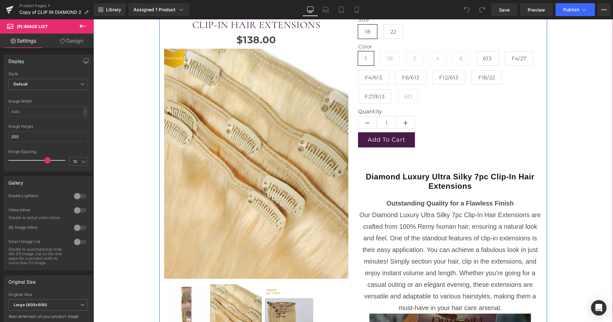
scroll to position [107, 0]
click at [288, 287] on img at bounding box center [289, 317] width 50 height 65
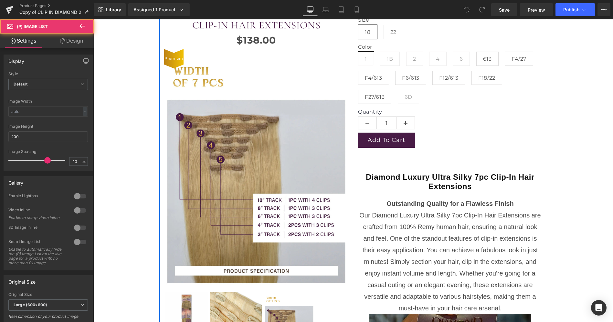
click at [242, 302] on img at bounding box center [236, 324] width 52 height 65
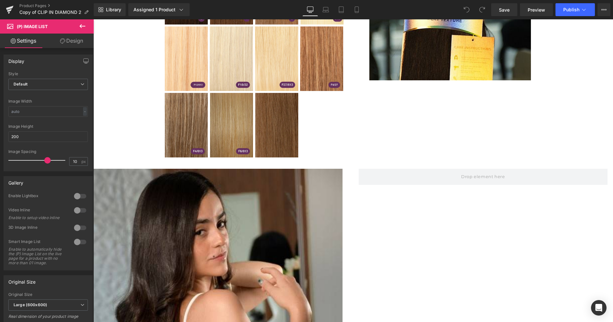
scroll to position [566, 0]
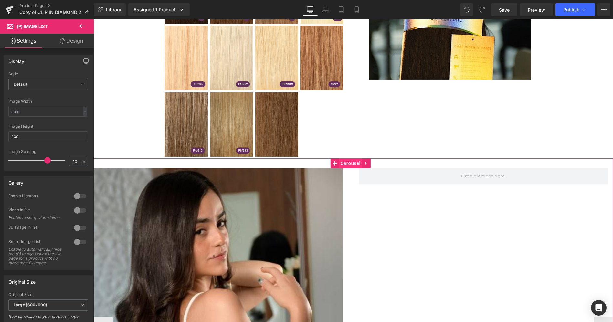
click at [350, 159] on span "Carousel" at bounding box center [350, 164] width 23 height 10
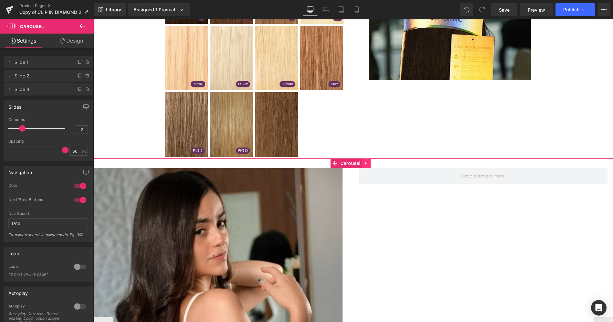
click at [366, 162] on icon at bounding box center [365, 163] width 1 height 3
click at [369, 161] on icon at bounding box center [370, 163] width 5 height 5
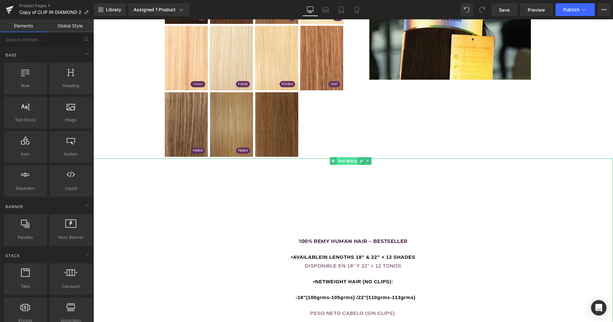
click at [345, 157] on span "Text Block" at bounding box center [346, 161] width 21 height 8
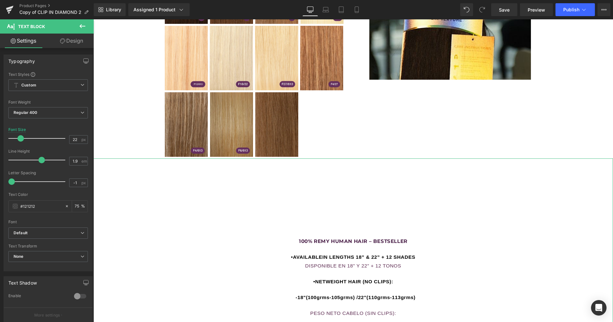
click at [70, 44] on link "Design" at bounding box center [71, 41] width 47 height 15
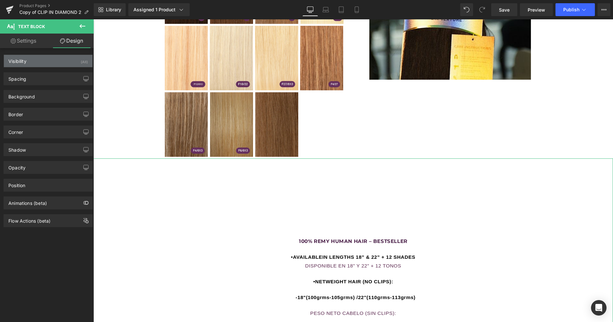
type input "0"
type input "214"
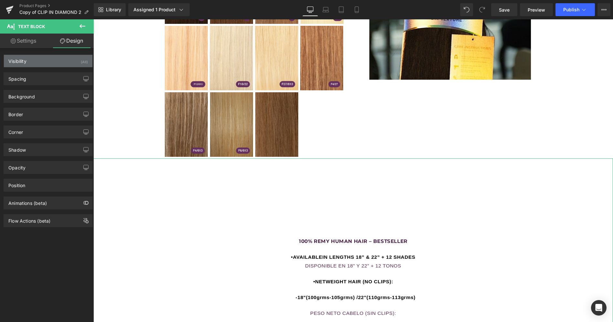
type input "0"
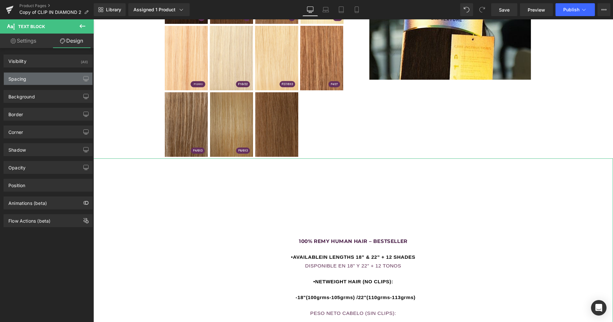
click at [54, 78] on div "Spacing" at bounding box center [48, 79] width 89 height 12
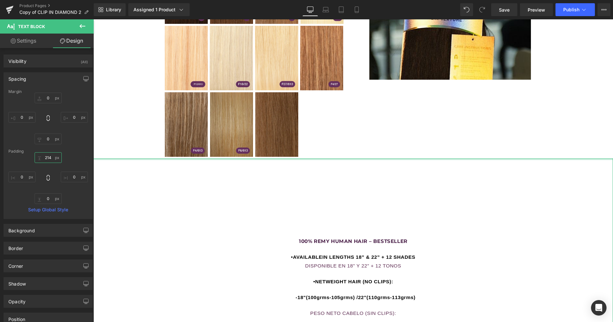
click at [51, 159] on input "214" at bounding box center [48, 157] width 27 height 11
type input "10"
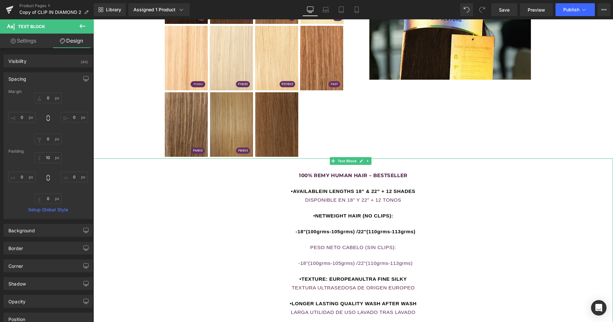
click at [321, 189] on span "•AVAILABLEIN LENGTHS 18” & 22” + 12 SHADES" at bounding box center [353, 191] width 124 height 5
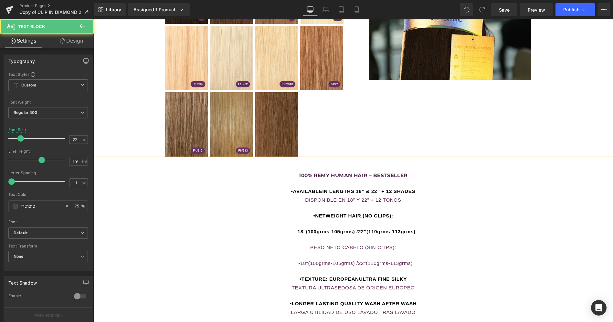
click at [321, 189] on span "•AVAILABLEIN LENGTHS 18” & 22” + 12 SHADES" at bounding box center [353, 191] width 124 height 5
click at [388, 189] on span "•AVAILABLE IN LENGTHS 18” & 22” + 12 SHADES" at bounding box center [353, 191] width 126 height 5
click at [377, 197] on span "DISPONIBLE EN 18” Y 22” + 12 TONOS" at bounding box center [353, 199] width 96 height 5
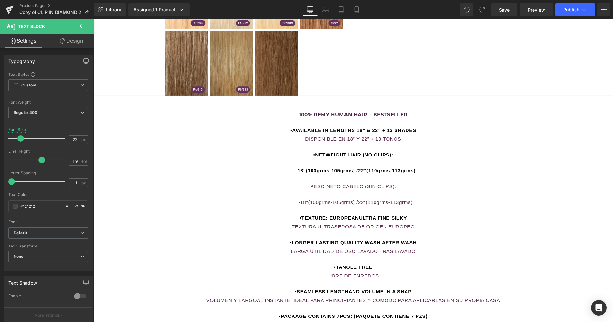
scroll to position [628, 0]
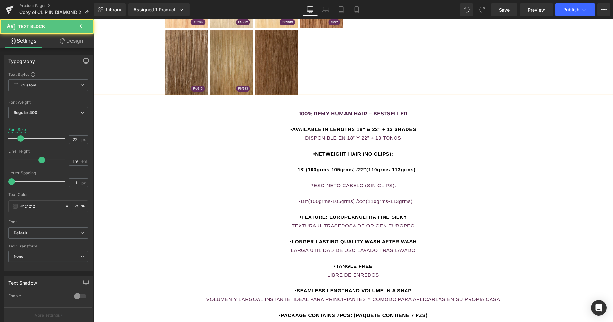
click at [323, 151] on span "•NETWEIGHT HAIR (NO CLIPS):" at bounding box center [353, 153] width 80 height 5
click at [356, 214] on span "•TEXTURE: EUROPEANULTRA FINE SILKY" at bounding box center [352, 216] width 107 height 5
click at [331, 223] on span "TEXTURA ULTRASEDOSA DE ORIGEN EUROPEO" at bounding box center [353, 225] width 123 height 5
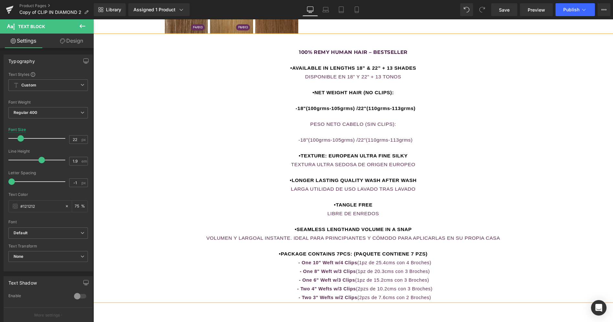
scroll to position [700, 0]
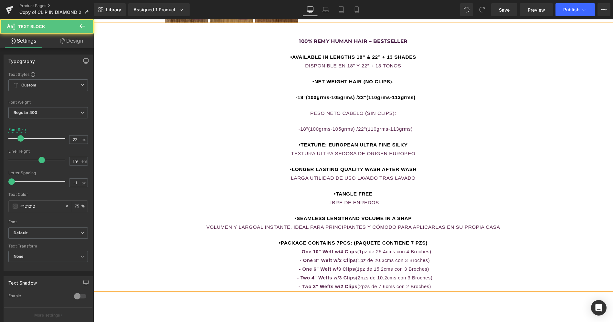
click at [346, 216] on span "•SEAMLESS LENGTHAND VOLUME IN A SNAP" at bounding box center [353, 218] width 117 height 5
click at [412, 240] on span "•PACKAGE CONTAINS 7PCS: (PAQUETE CONTIENE 7 PZS)" at bounding box center [353, 242] width 149 height 5
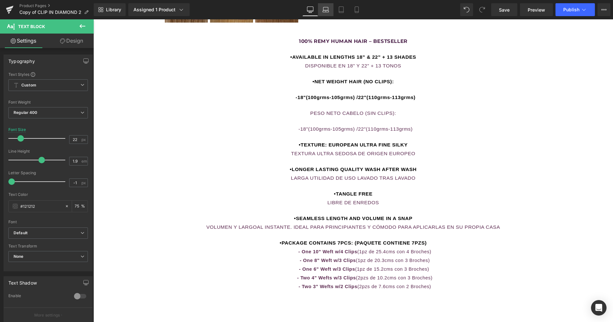
click at [326, 11] on icon at bounding box center [325, 9] width 6 height 6
type input "75"
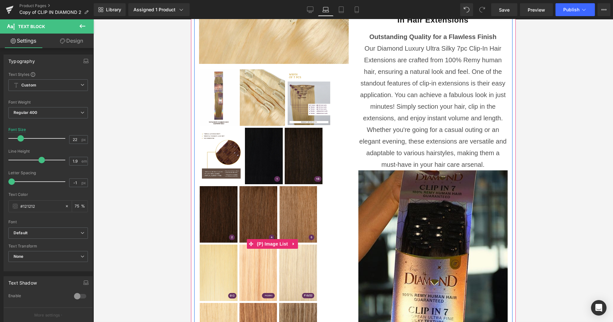
scroll to position [350, 0]
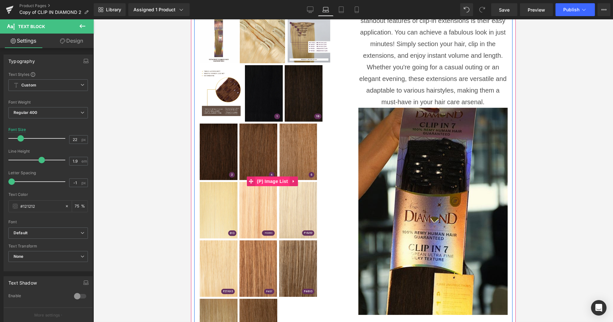
click at [267, 177] on span "(P) Image List" at bounding box center [272, 182] width 34 height 10
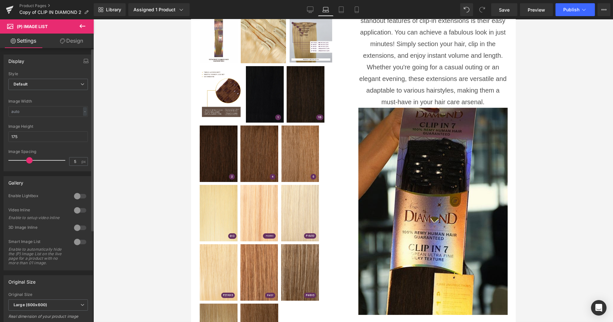
drag, startPoint x: 45, startPoint y: 160, endPoint x: 26, endPoint y: 164, distance: 19.1
click at [26, 164] on div at bounding box center [39, 160] width 54 height 13
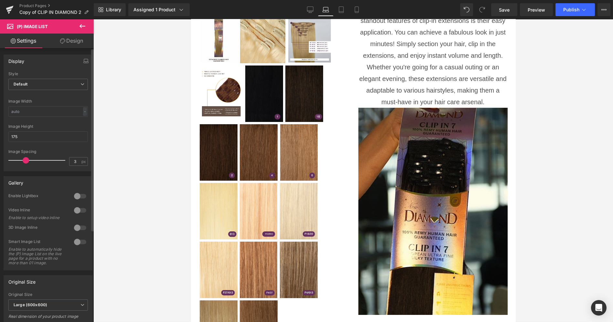
type input "0"
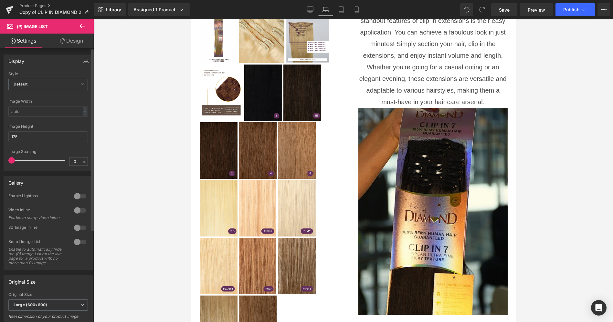
drag, startPoint x: 26, startPoint y: 159, endPoint x: 0, endPoint y: 162, distance: 26.6
click at [0, 162] on div "Display Default Slider Style Default Default Slider 5 Columns 5 4 Columns 4 3 C…" at bounding box center [48, 111] width 97 height 122
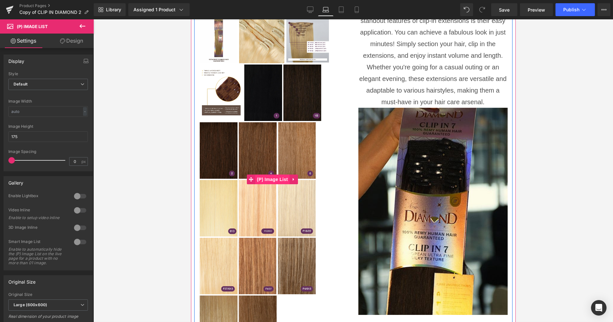
click at [275, 175] on span "(P) Image List" at bounding box center [272, 180] width 34 height 10
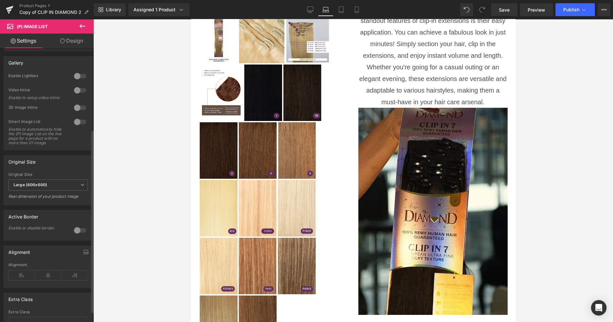
scroll to position [123, 0]
click at [50, 275] on icon at bounding box center [48, 273] width 26 height 10
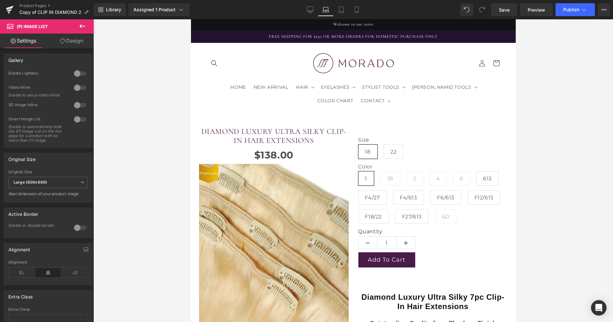
scroll to position [0, 0]
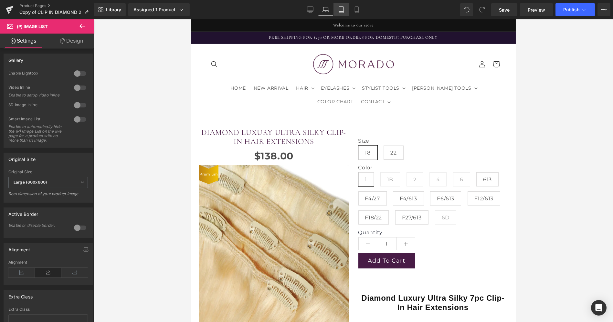
click at [340, 8] on icon at bounding box center [341, 9] width 6 height 6
type input "160"
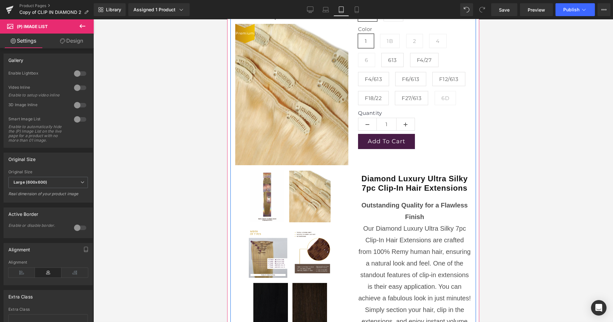
scroll to position [113, 0]
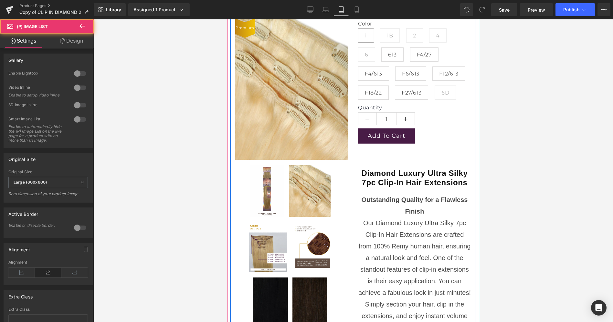
click at [265, 193] on img at bounding box center [266, 191] width 35 height 52
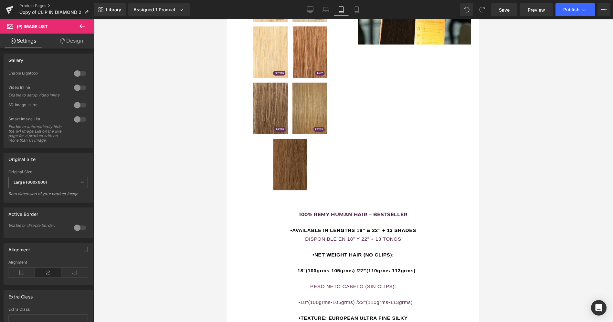
scroll to position [486, 0]
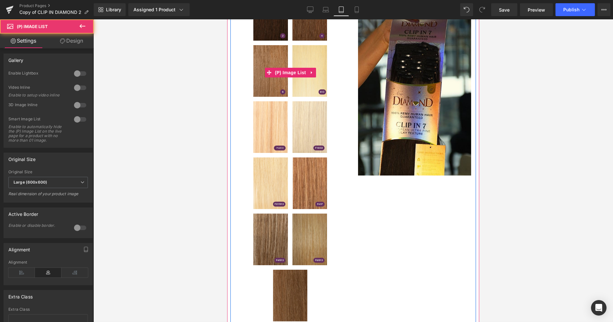
click at [294, 86] on link at bounding box center [311, 72] width 38 height 55
click at [286, 68] on span "(P) Image List" at bounding box center [290, 73] width 34 height 10
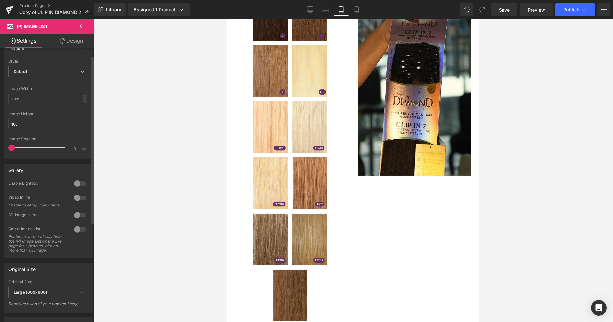
scroll to position [0, 0]
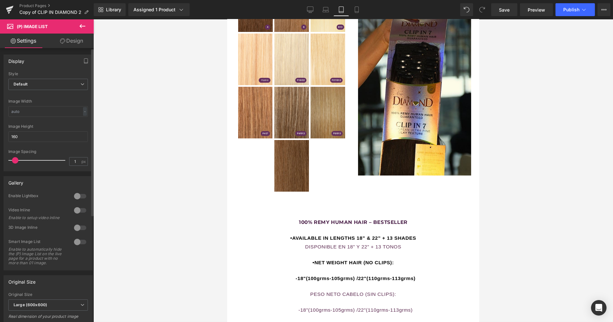
type input "2"
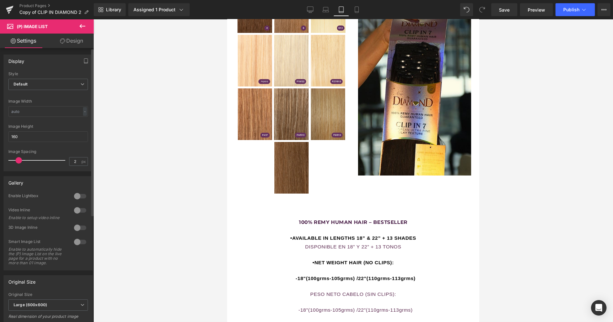
drag, startPoint x: 10, startPoint y: 160, endPoint x: 16, endPoint y: 161, distance: 5.6
click at [16, 161] on span at bounding box center [19, 160] width 6 height 6
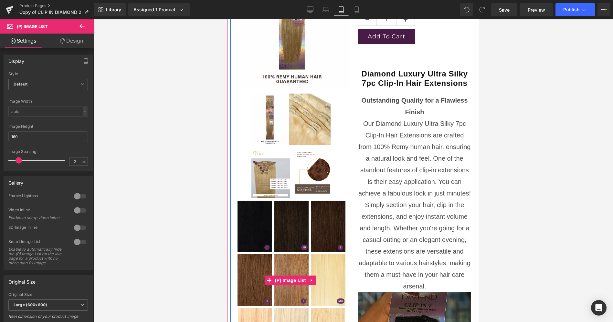
scroll to position [212, 0]
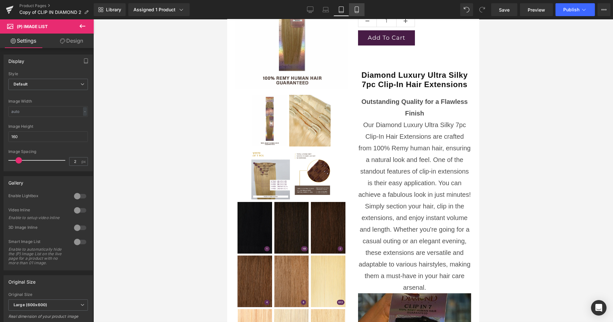
click at [354, 8] on icon at bounding box center [356, 9] width 6 height 6
type input "150"
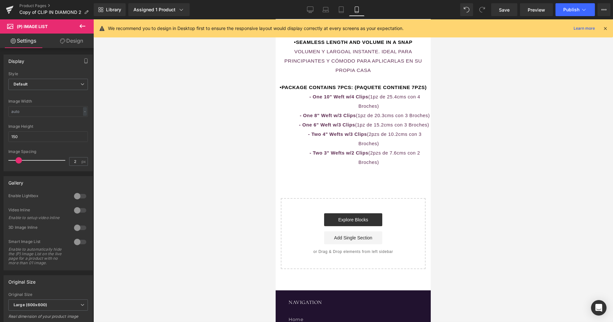
scroll to position [1422, 0]
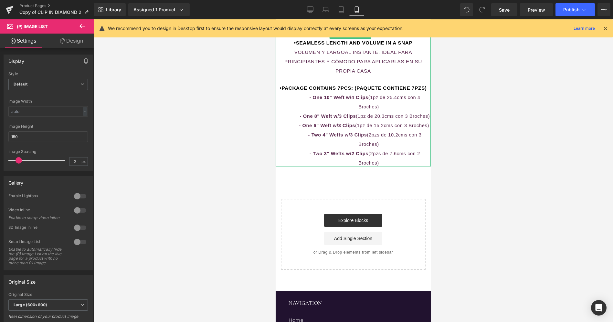
click at [308, 120] on b "- One 6" Weft w/3 Clips" at bounding box center [326, 124] width 56 height 9
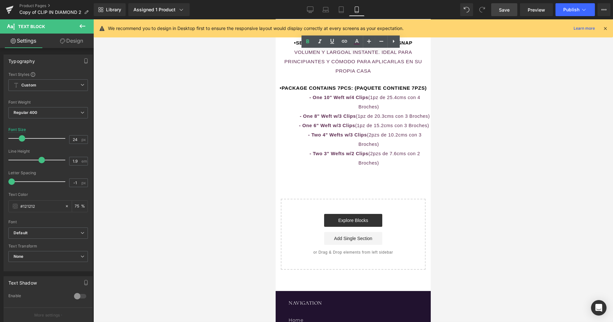
click at [505, 6] on span "Save" at bounding box center [504, 9] width 11 height 7
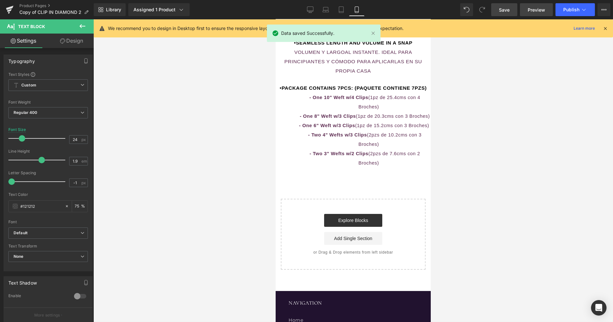
click at [527, 10] on link "Preview" at bounding box center [536, 9] width 33 height 13
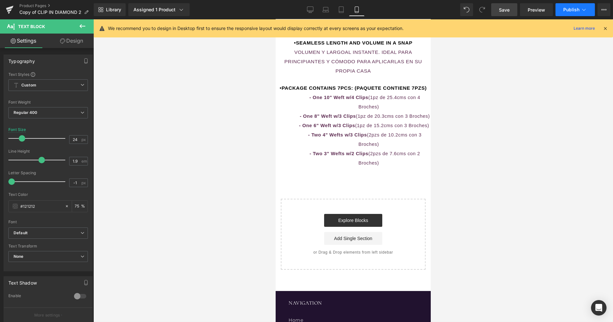
click at [562, 10] on button "Publish" at bounding box center [574, 9] width 39 height 13
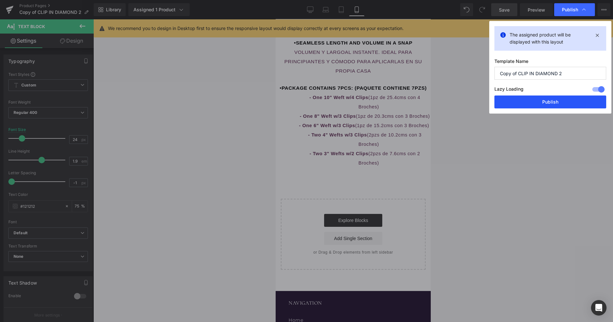
click at [517, 102] on button "Publish" at bounding box center [550, 102] width 112 height 13
